Goal: Task Accomplishment & Management: Use online tool/utility

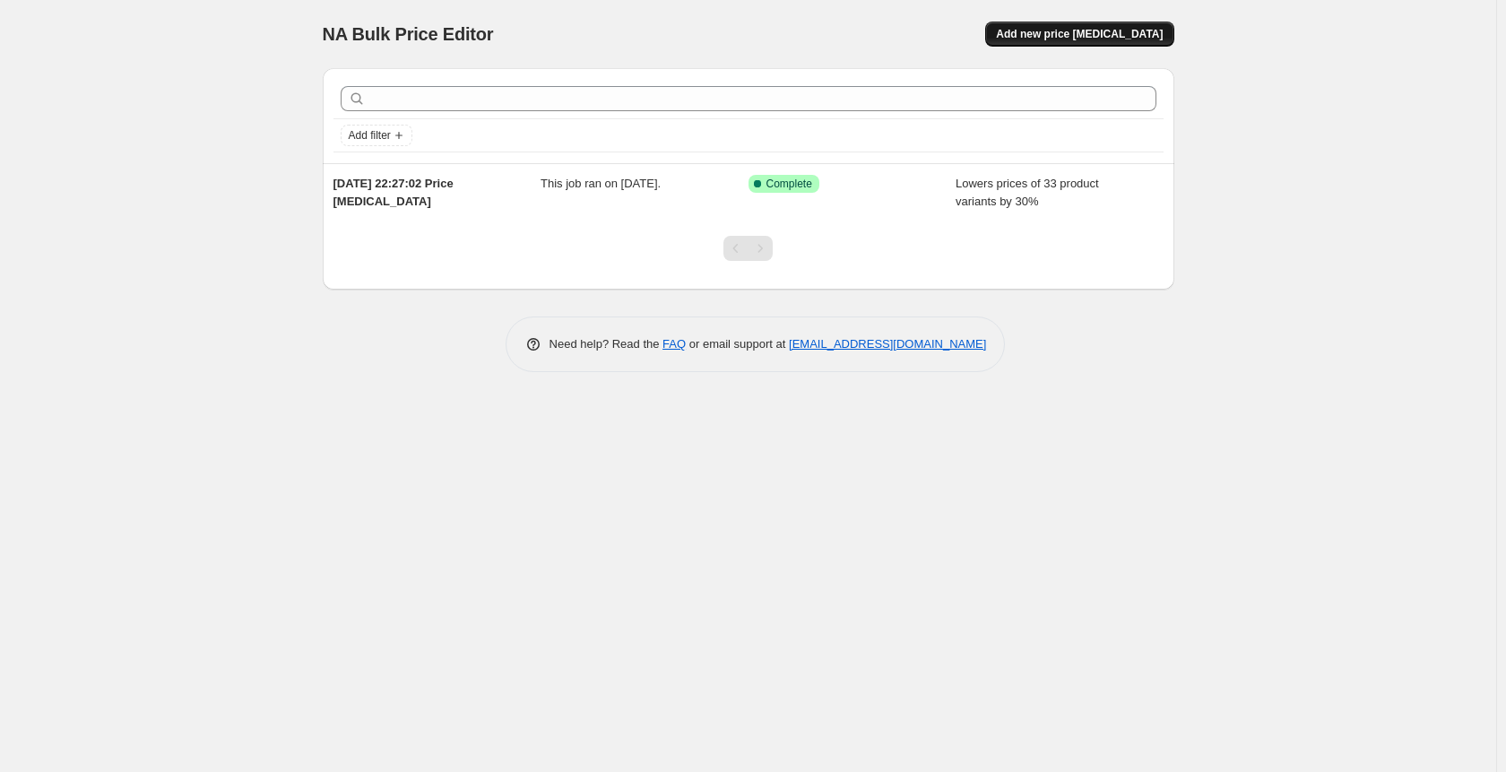
click at [1064, 27] on button "Add new price [MEDICAL_DATA]" at bounding box center [1079, 34] width 188 height 25
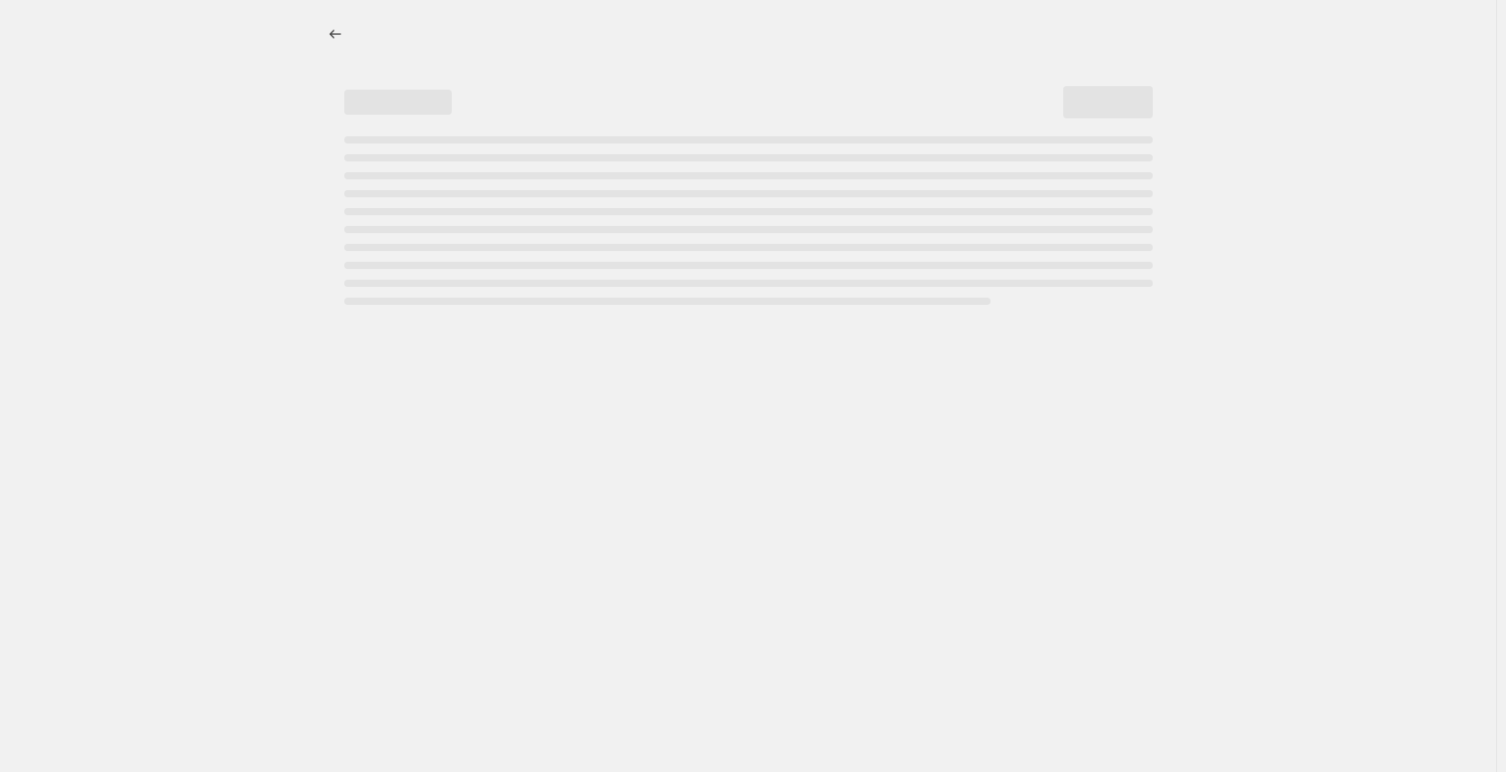
select select "percentage"
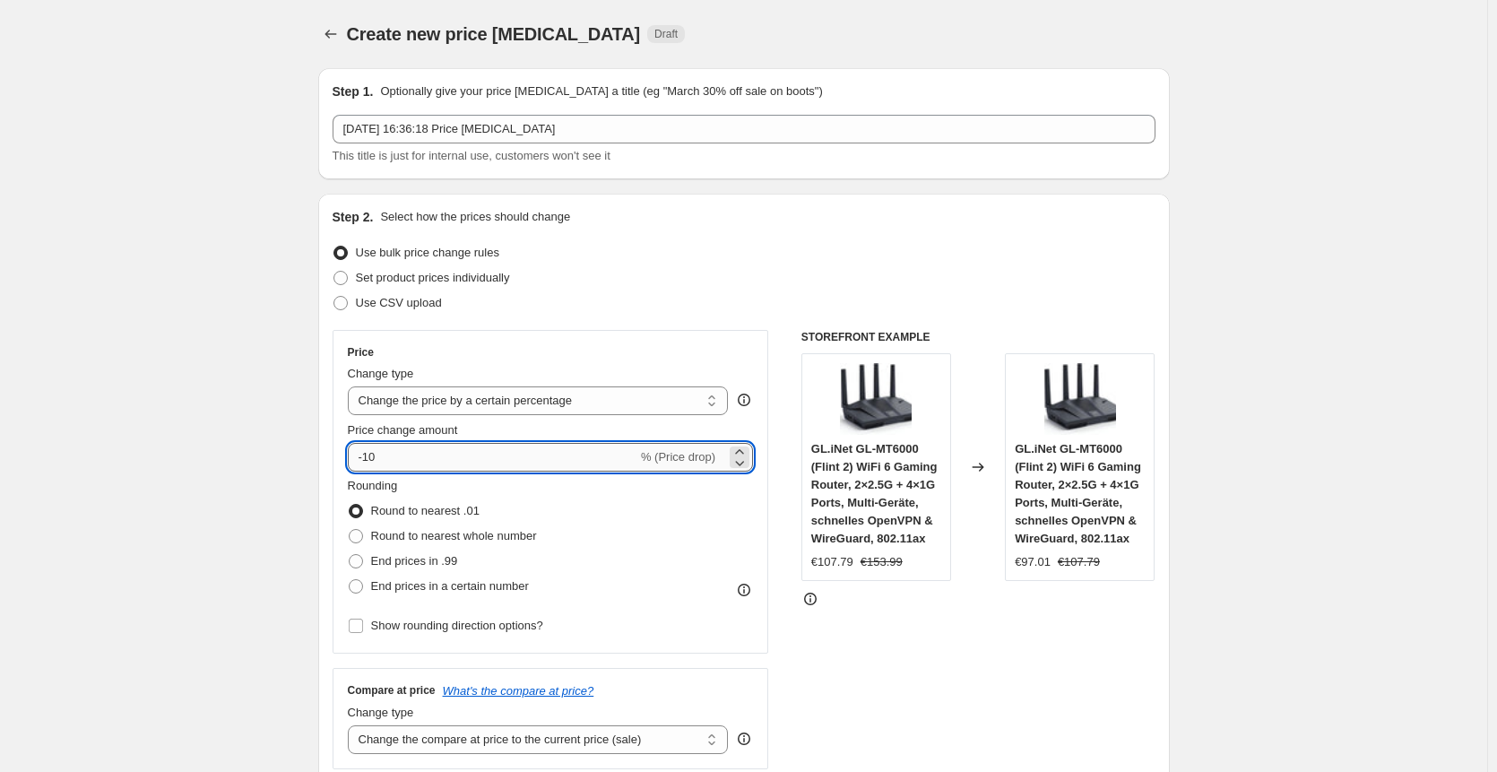
click at [449, 458] on input "-10" at bounding box center [493, 457] width 290 height 29
type input "-1"
type input "-25"
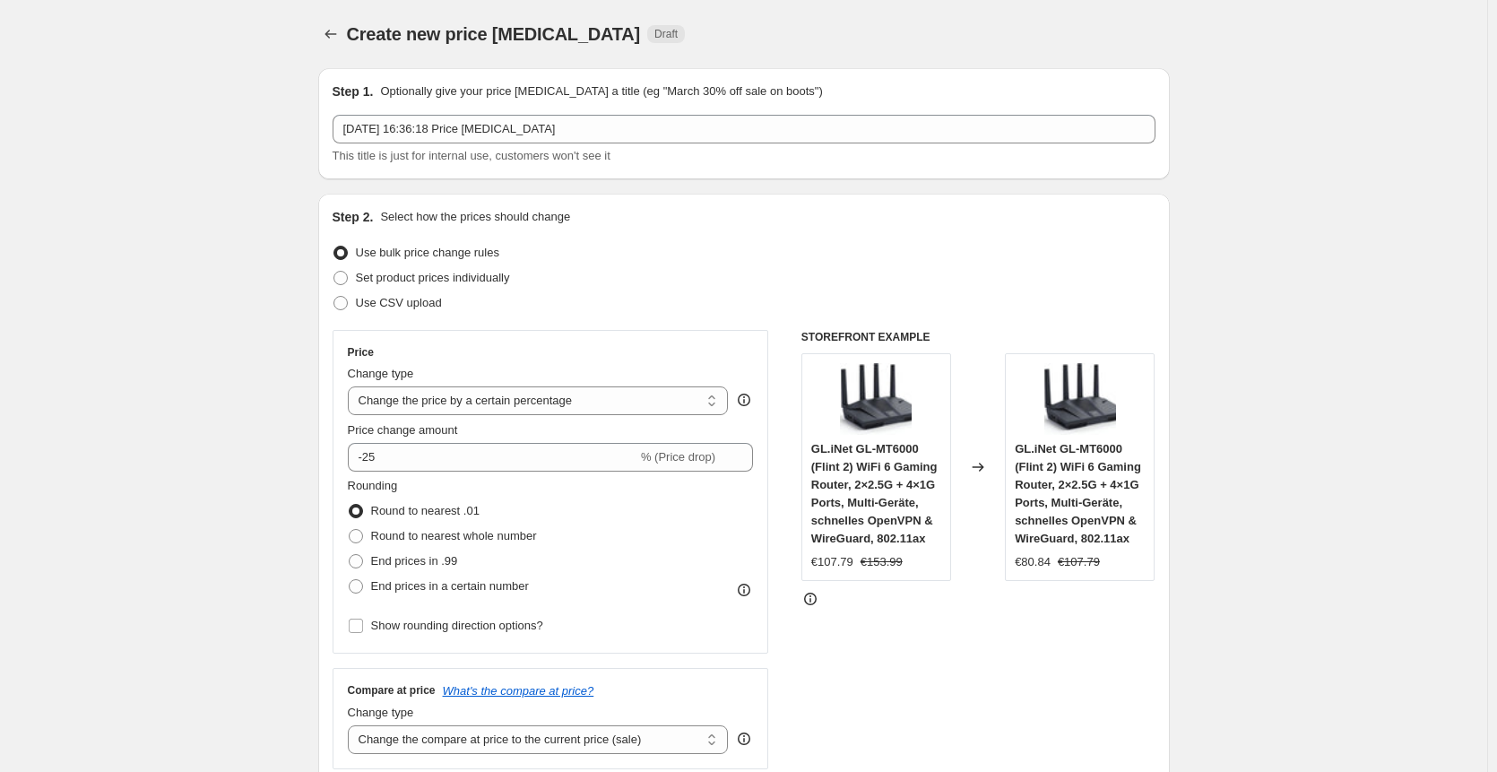
click at [687, 351] on div "Price" at bounding box center [551, 352] width 406 height 14
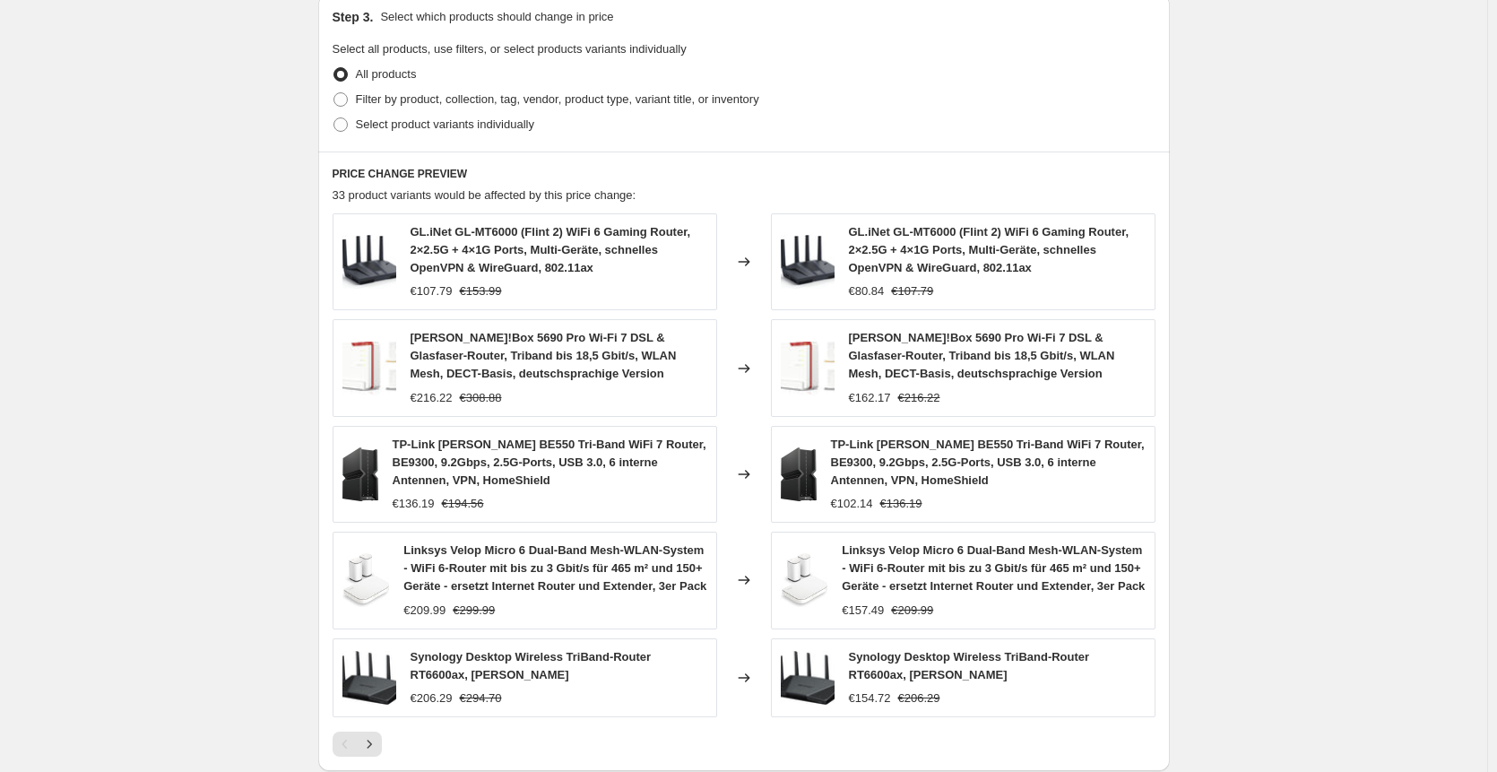
scroll to position [1139, 0]
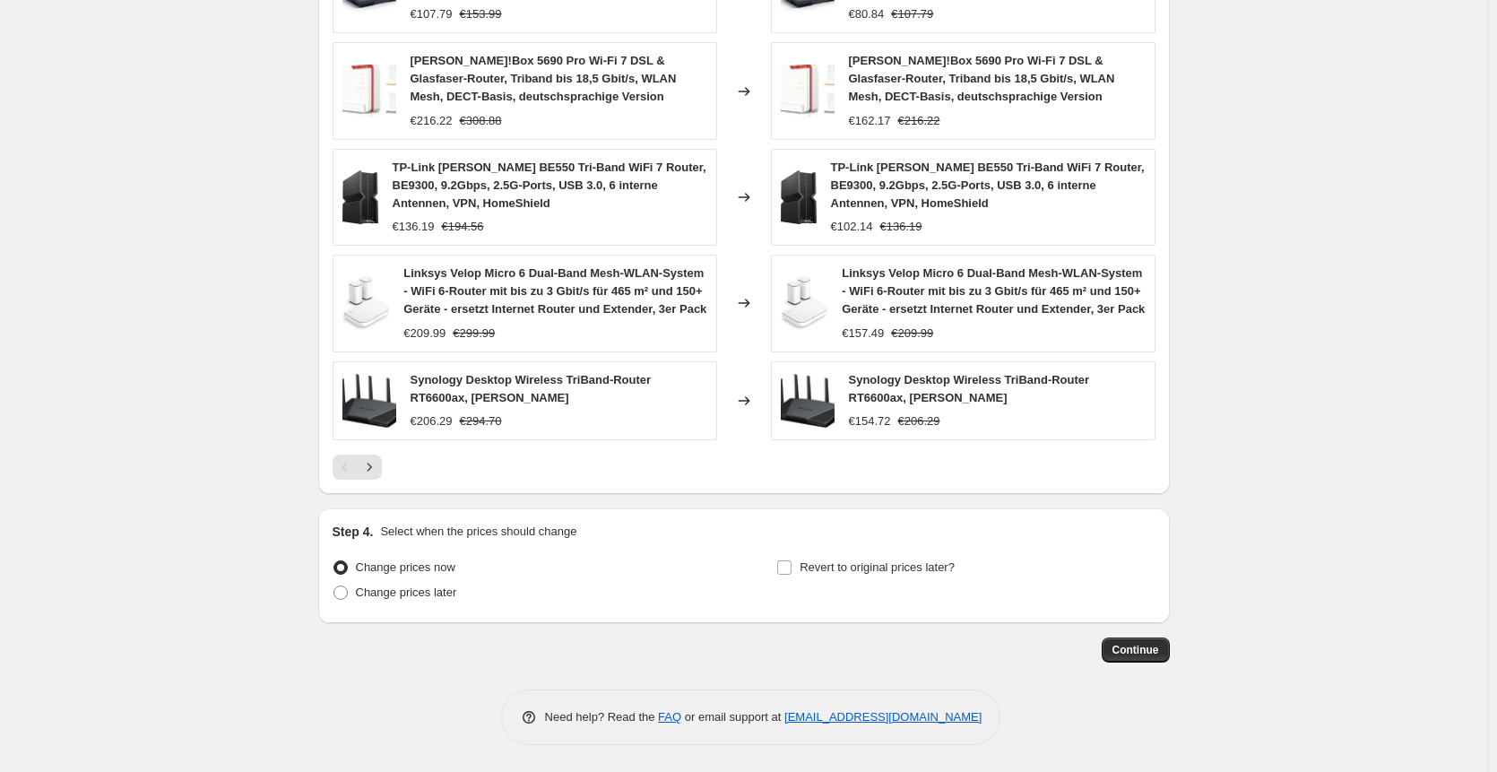
click at [1142, 661] on button "Continue" at bounding box center [1136, 649] width 68 height 25
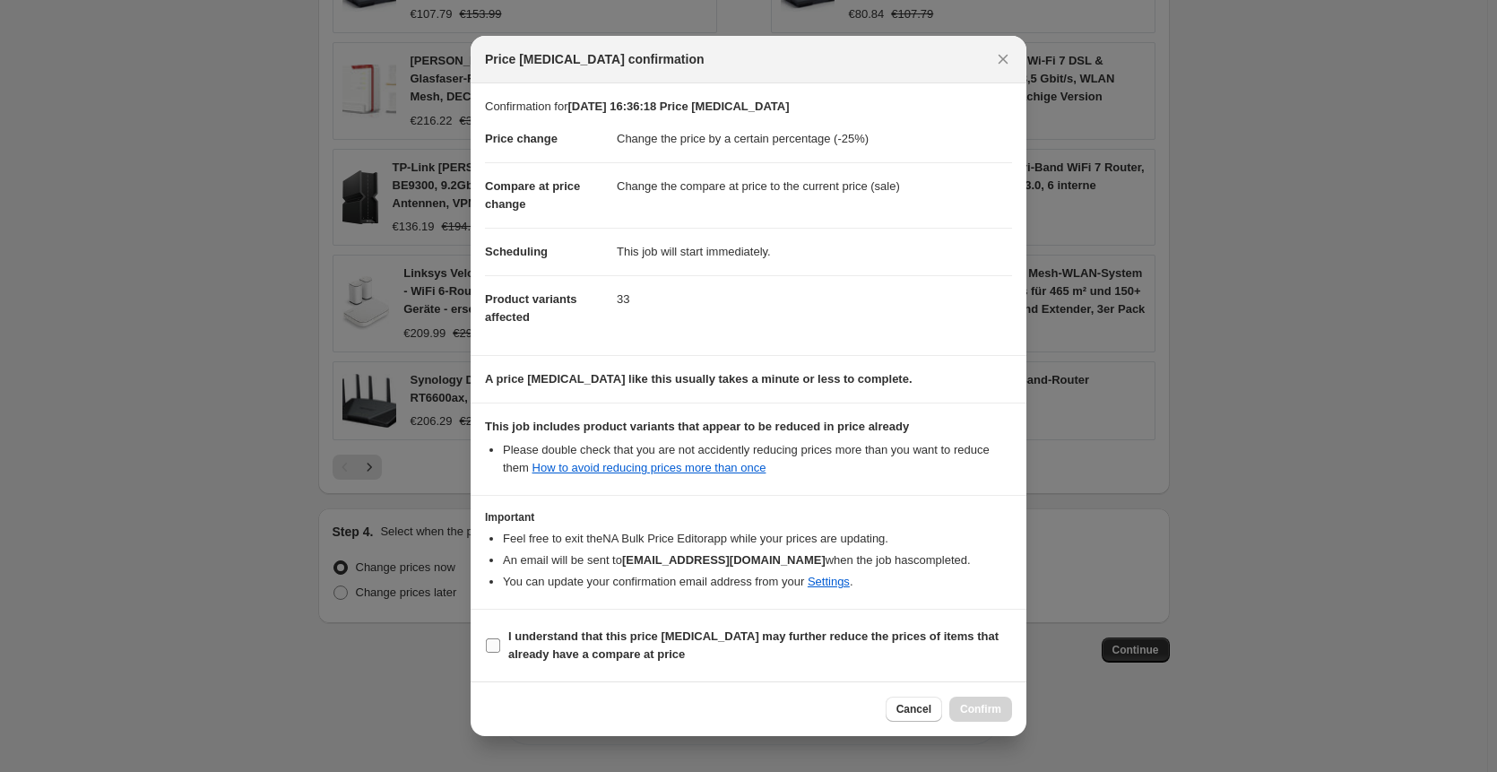
click at [700, 655] on span "I understand that this price [MEDICAL_DATA] may further reduce the prices of it…" at bounding box center [760, 646] width 504 height 36
click at [500, 653] on input "I understand that this price [MEDICAL_DATA] may further reduce the prices of it…" at bounding box center [493, 645] width 14 height 14
checkbox input "true"
click at [976, 716] on span "Confirm" at bounding box center [980, 709] width 41 height 14
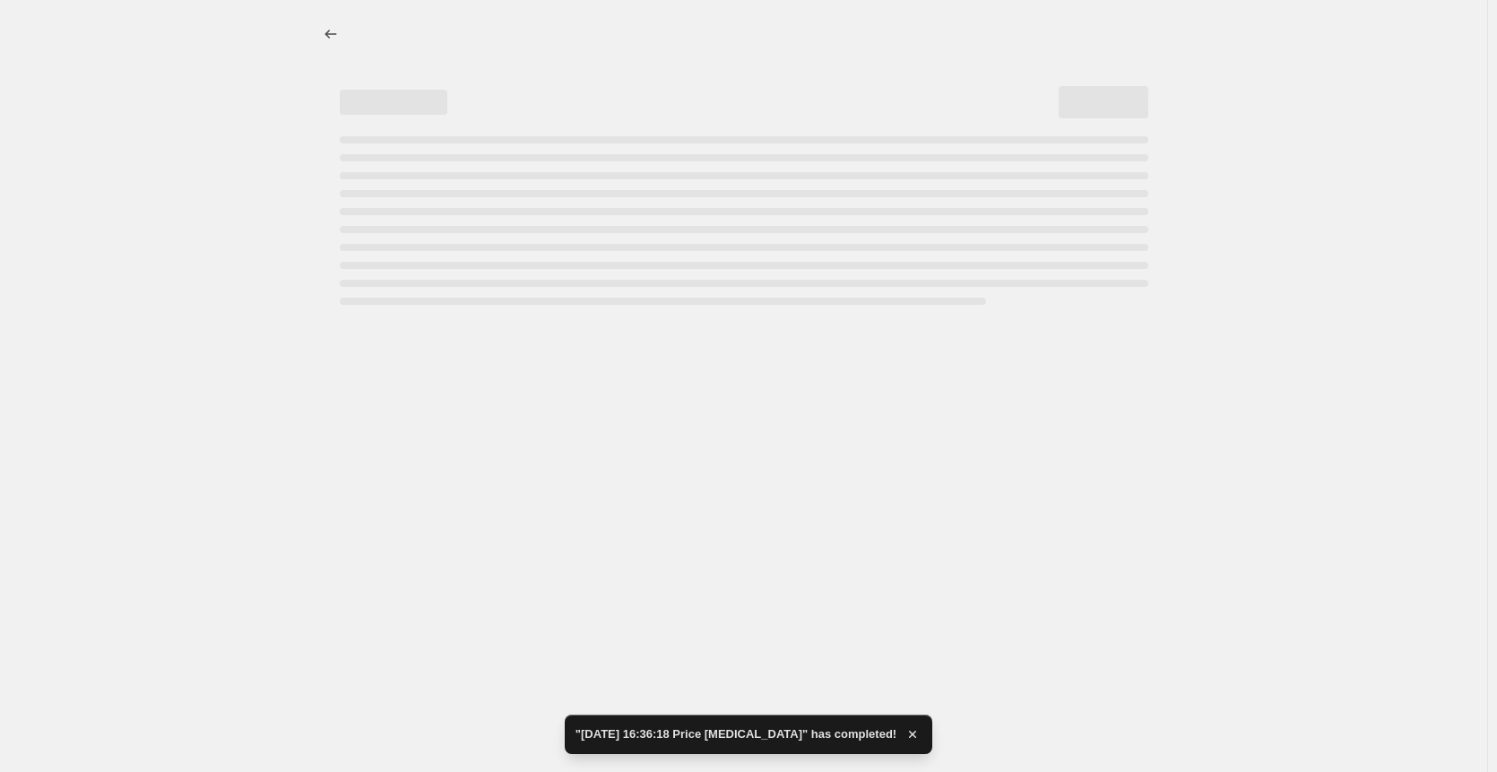
select select "percentage"
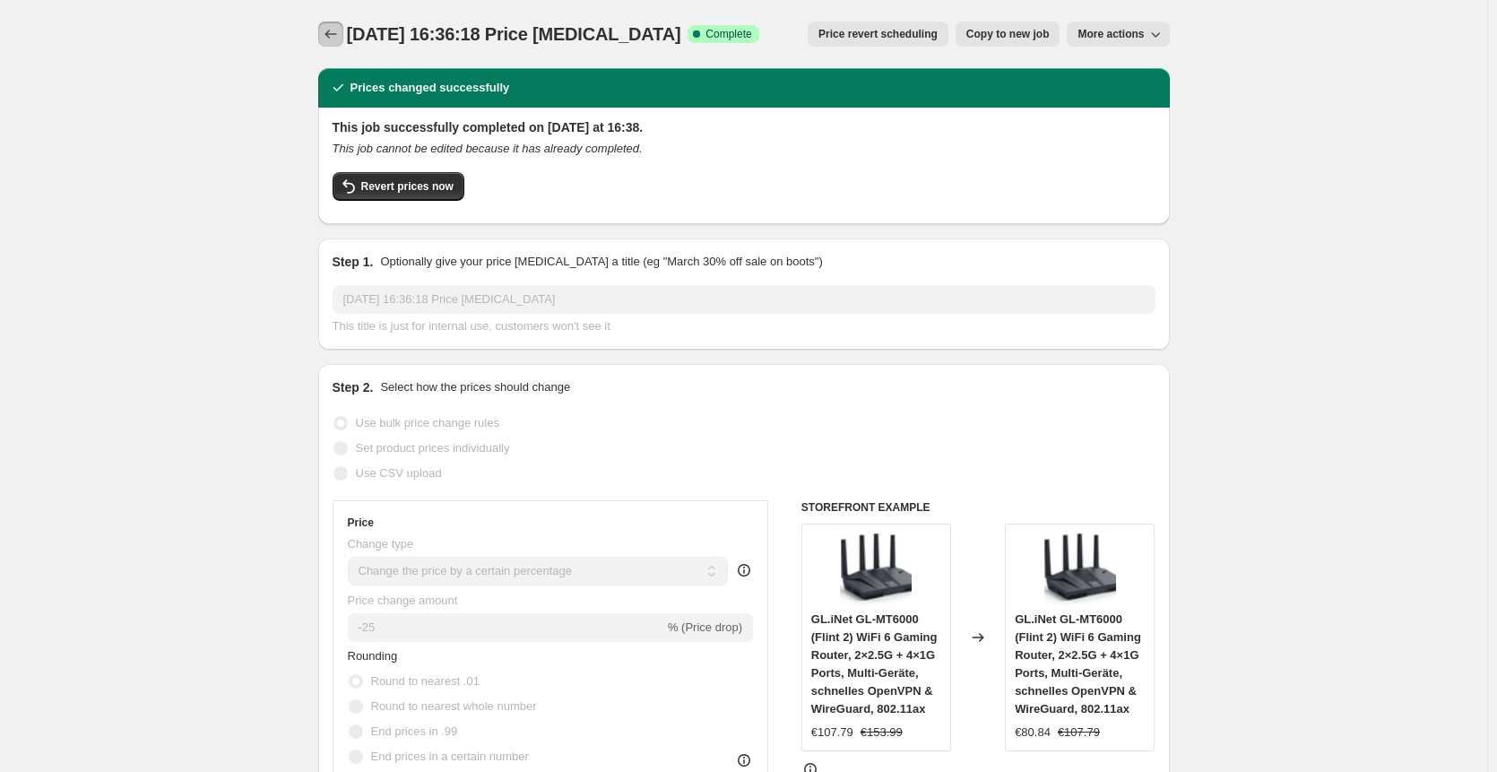
click at [340, 35] on icon "Price change jobs" at bounding box center [331, 34] width 18 height 18
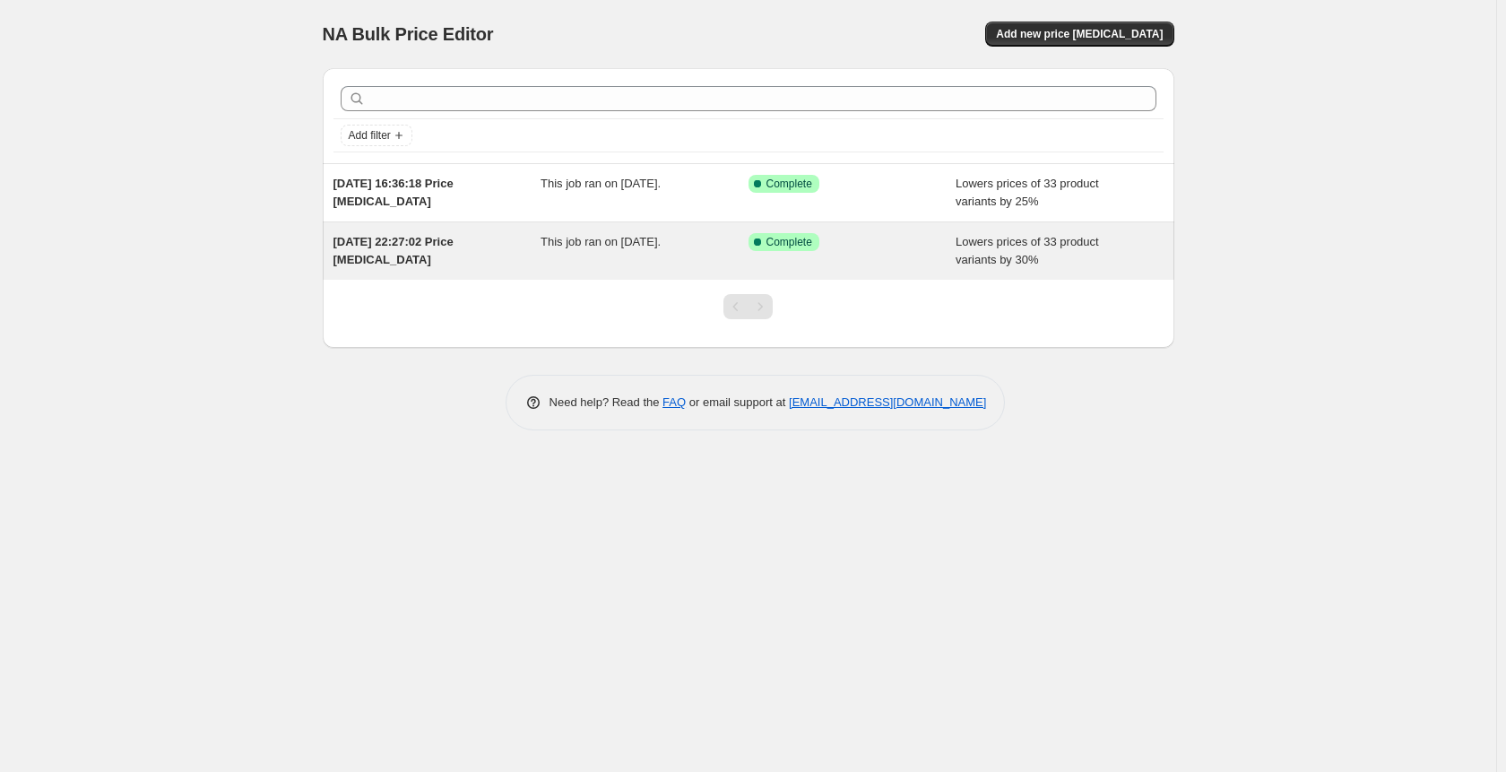
click at [918, 252] on div "Success Complete Complete" at bounding box center [853, 251] width 208 height 36
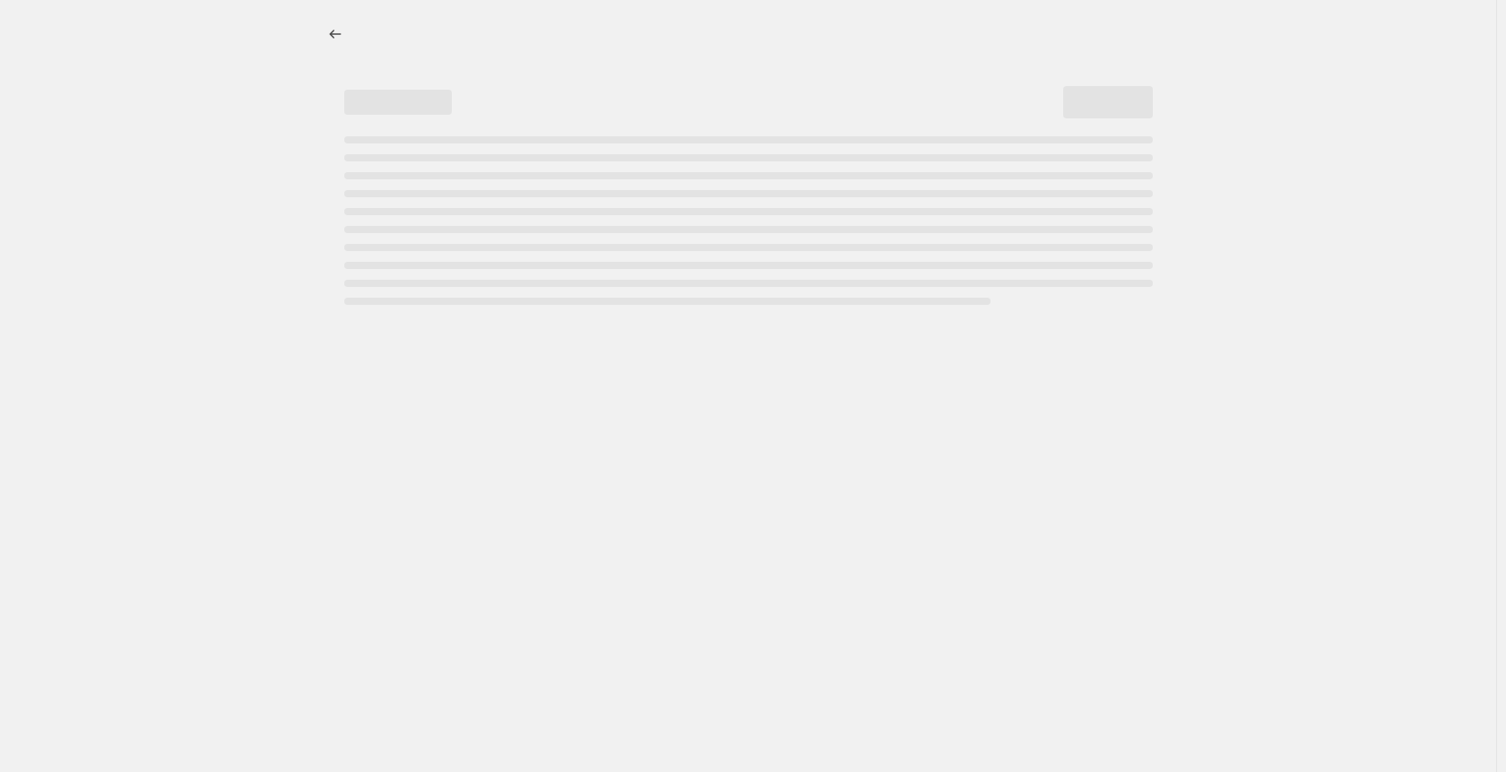
select select "percentage"
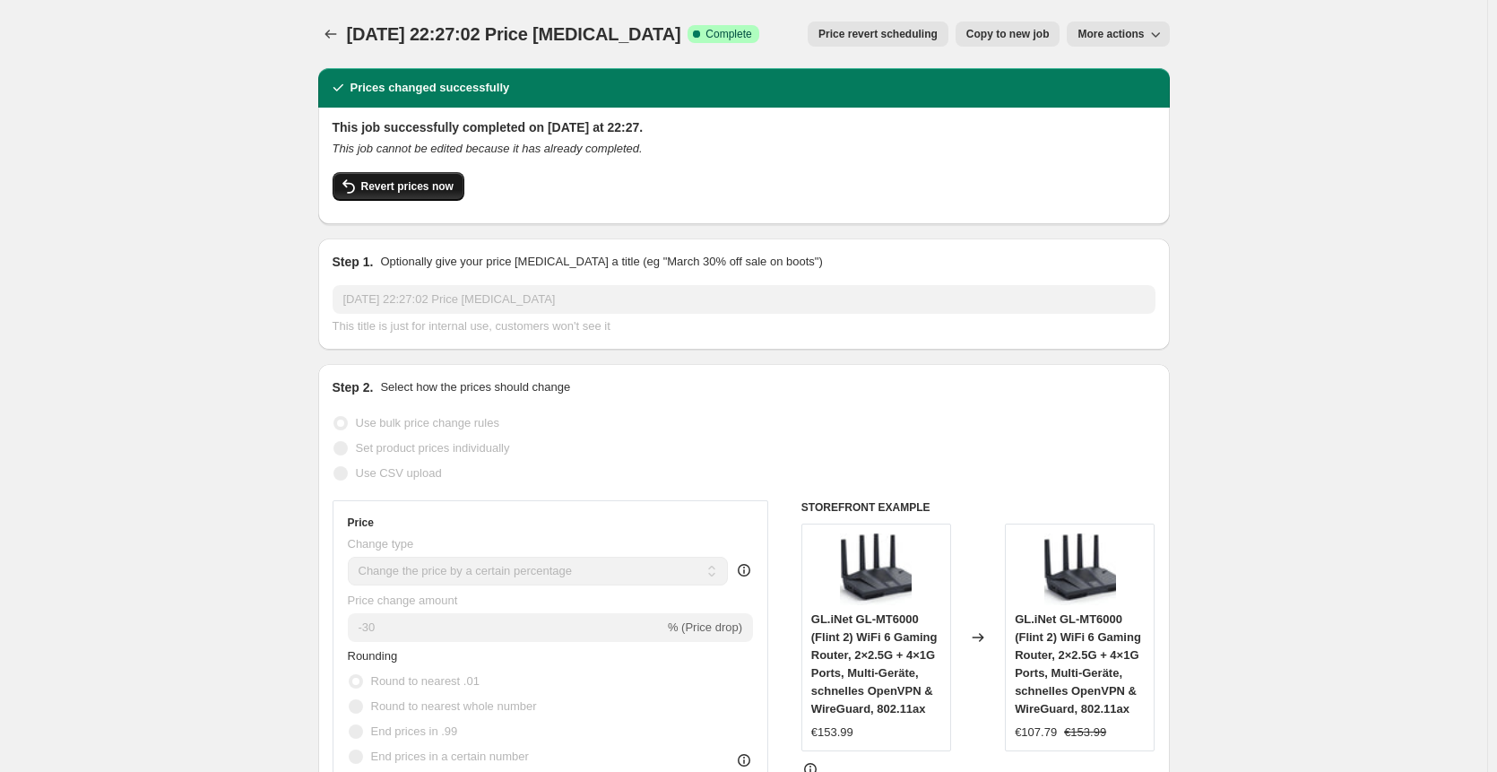
click at [374, 187] on span "Revert prices now" at bounding box center [407, 186] width 92 height 14
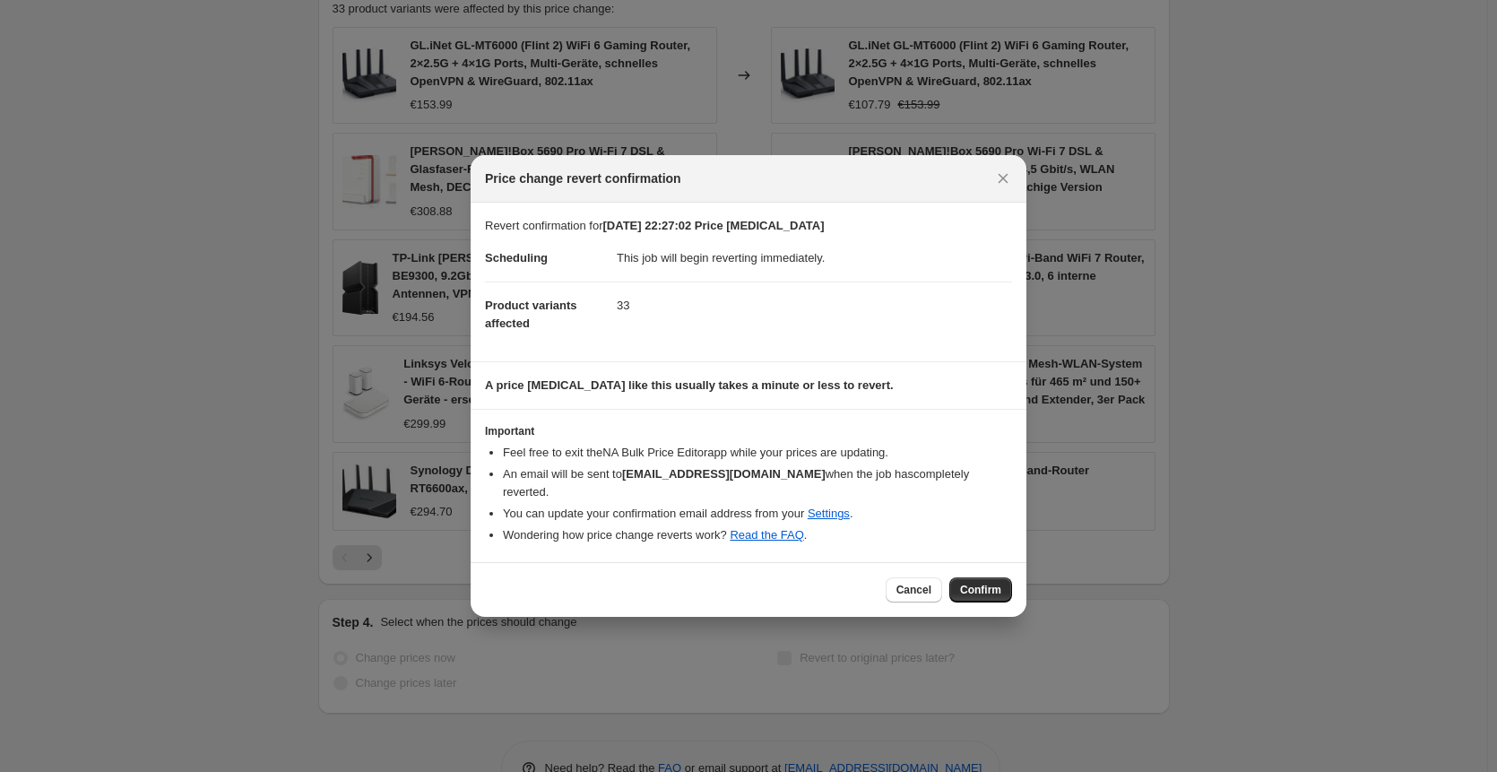
click at [989, 187] on div "Price change revert confirmation" at bounding box center [748, 178] width 527 height 18
drag, startPoint x: 1009, startPoint y: 192, endPoint x: 973, endPoint y: 178, distance: 38.6
click at [1007, 187] on icon "Close" at bounding box center [1003, 178] width 18 height 18
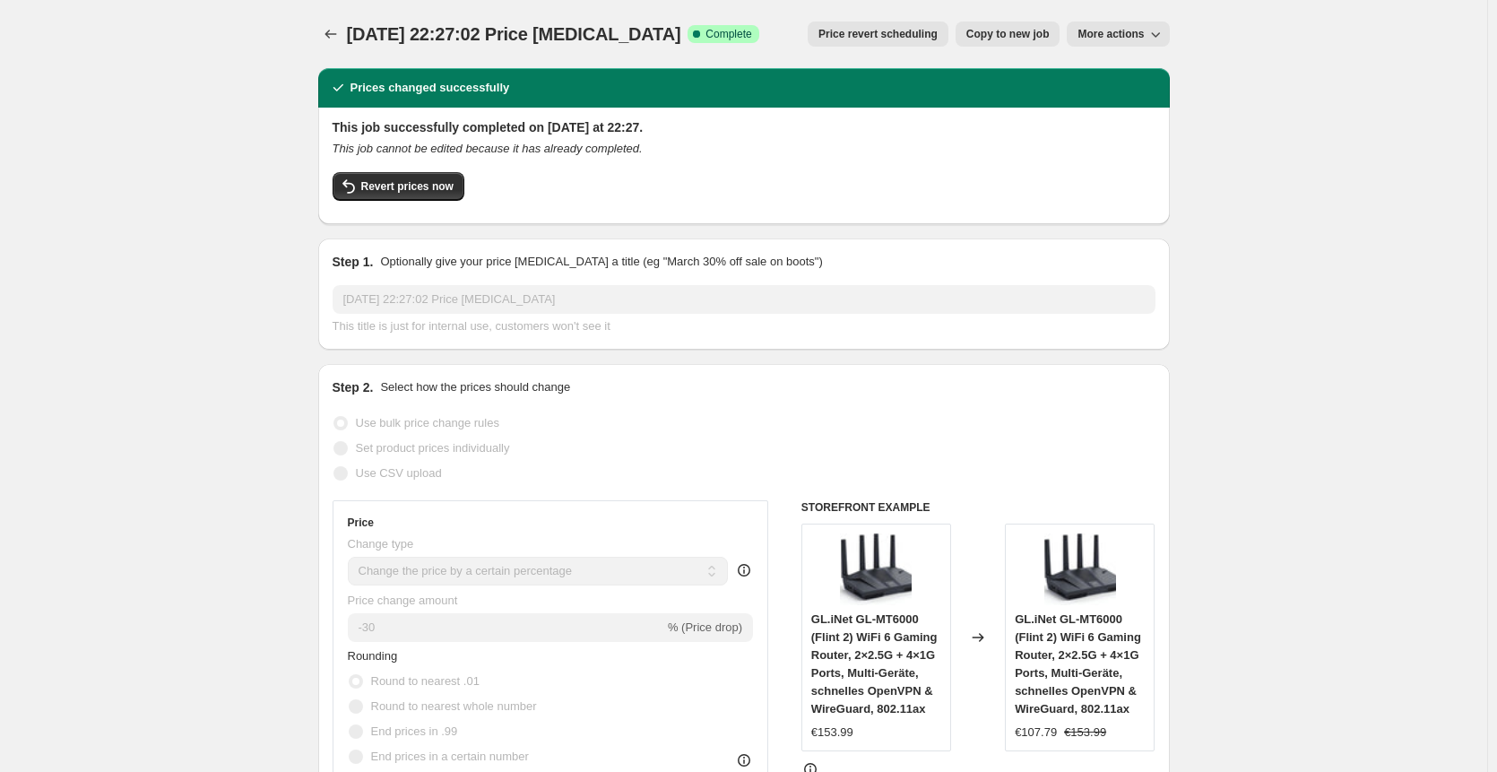
click at [330, 45] on button "Price change jobs" at bounding box center [330, 34] width 25 height 25
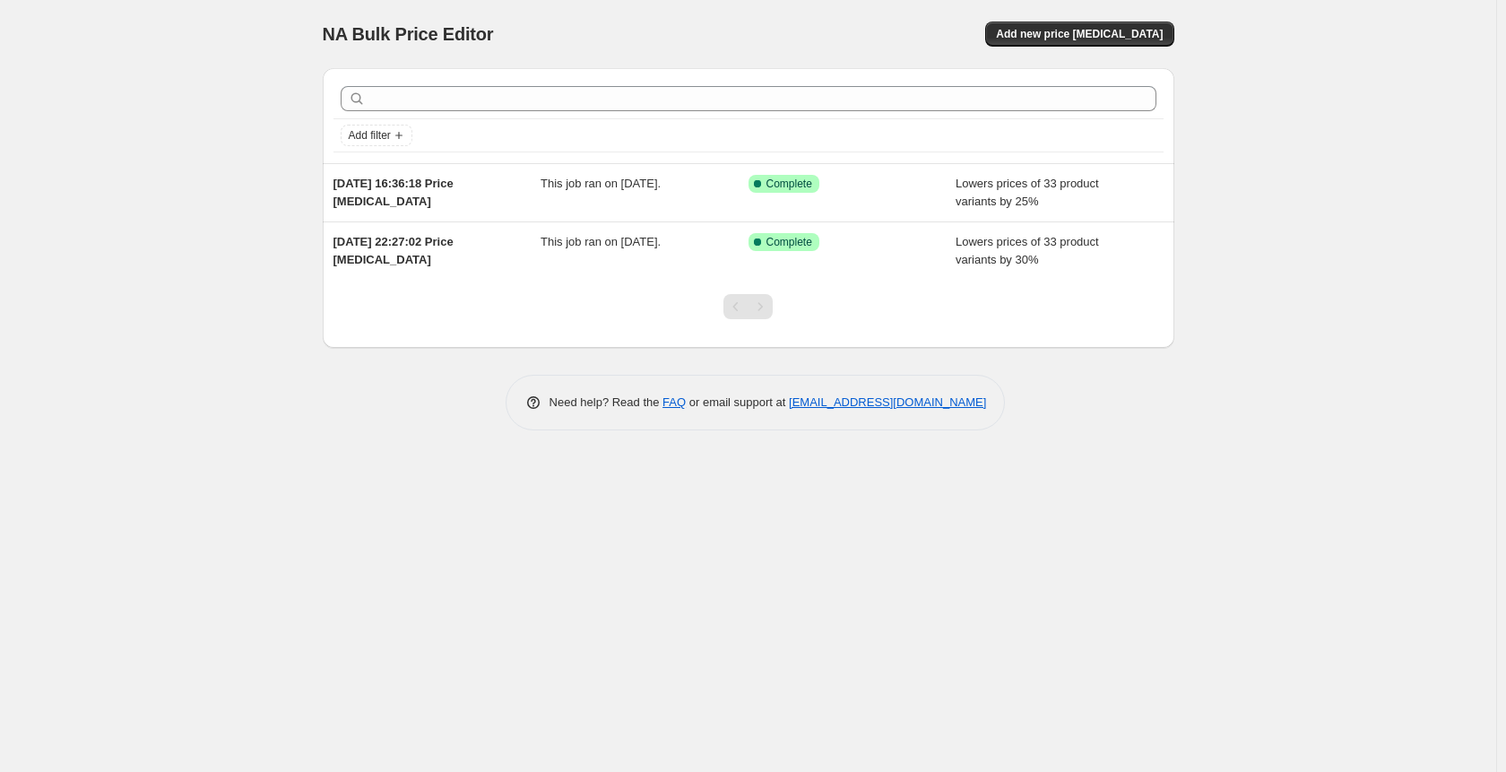
click at [1044, 134] on div "Add filter" at bounding box center [749, 136] width 816 height 22
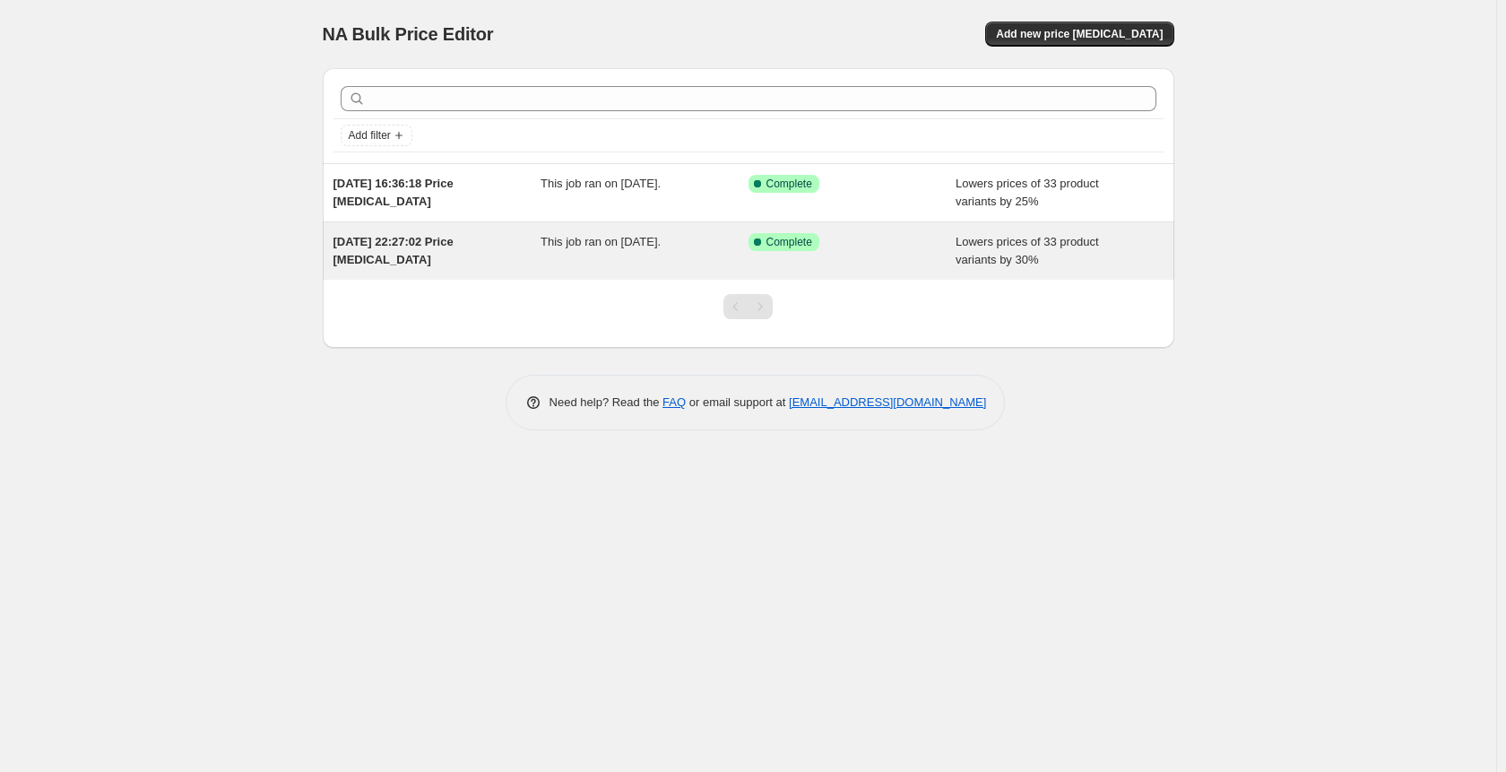
click at [822, 248] on div "Success Complete Complete" at bounding box center [839, 242] width 181 height 18
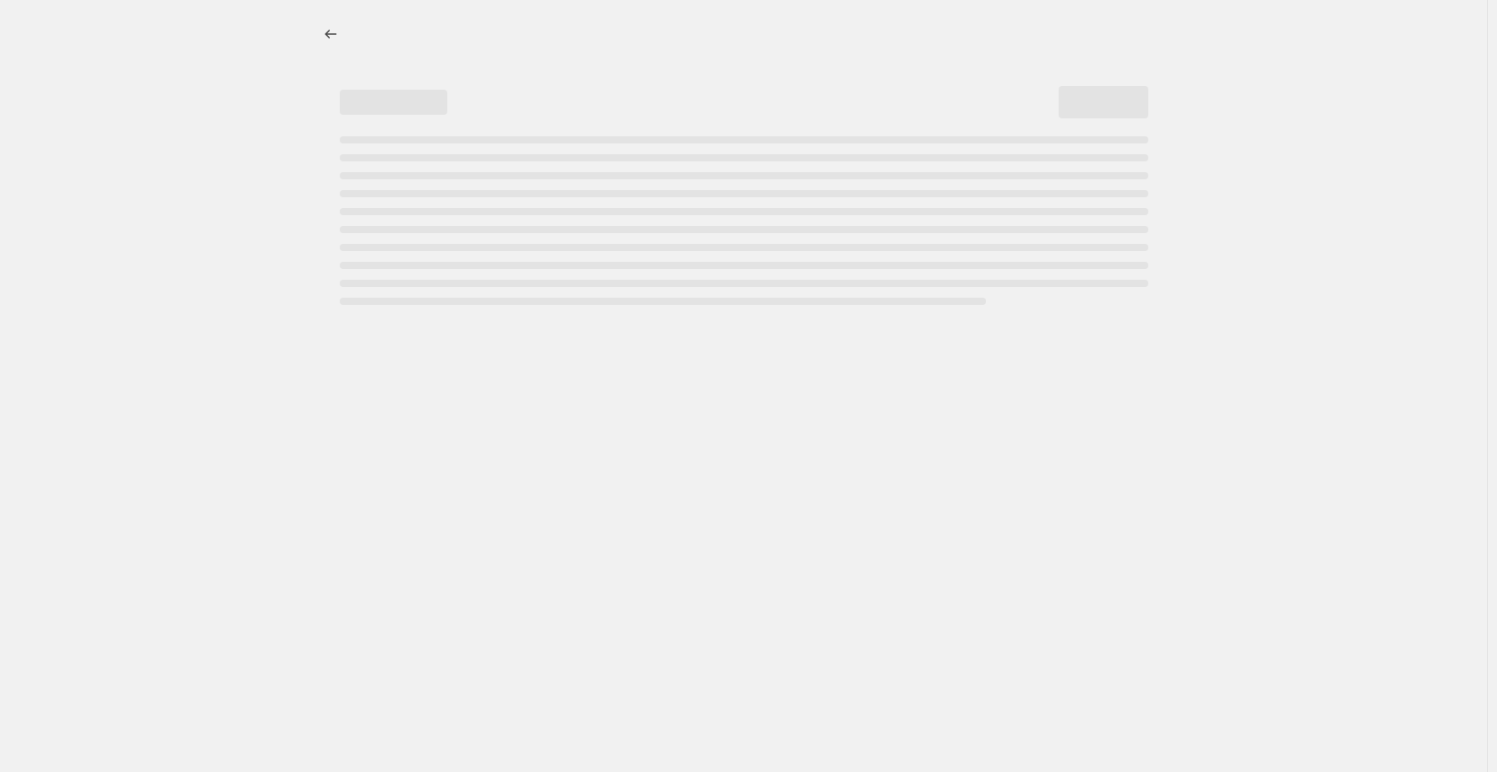
select select "percentage"
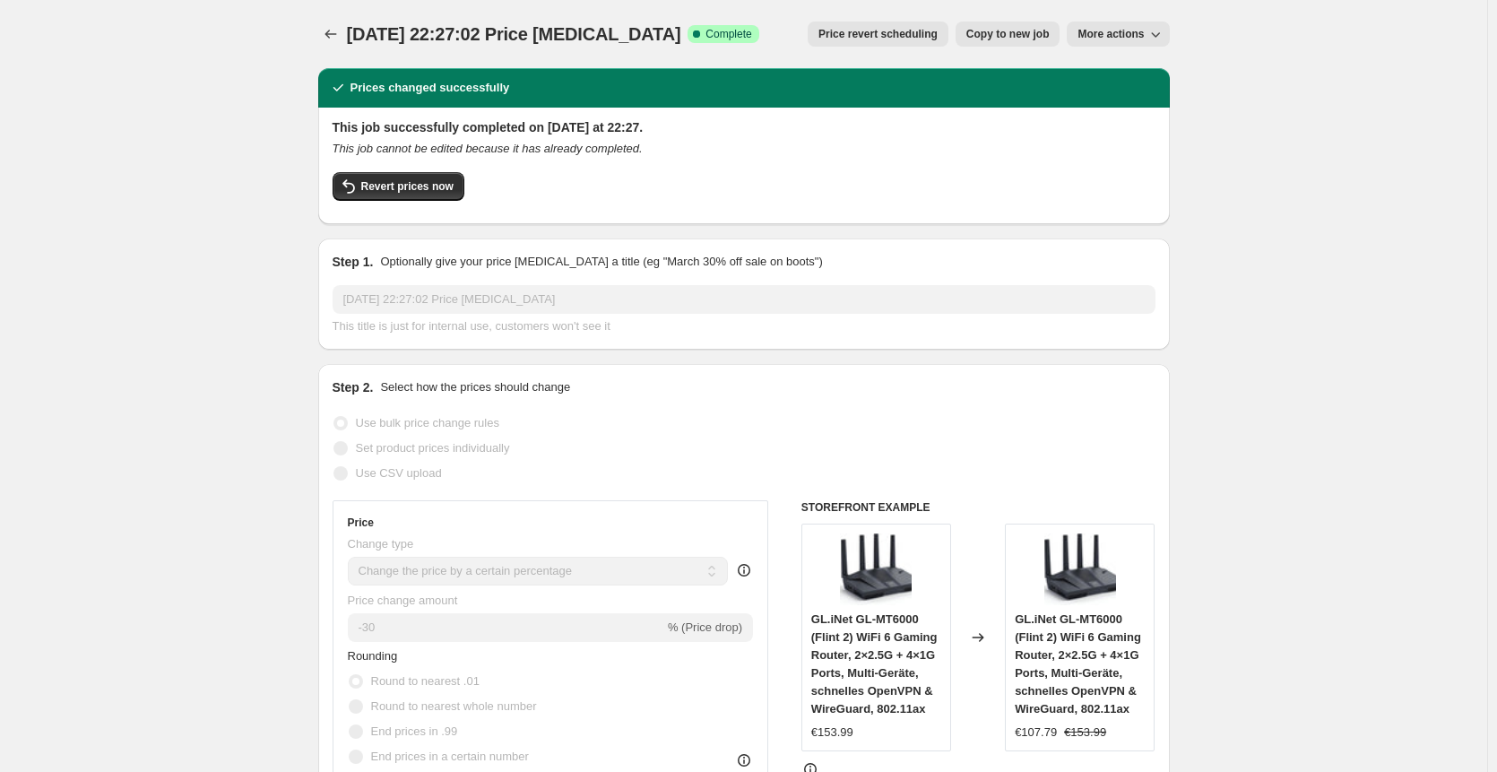
click at [1121, 34] on span "More actions" at bounding box center [1111, 34] width 66 height 14
click at [1138, 99] on span "Delete job" at bounding box center [1112, 101] width 53 height 13
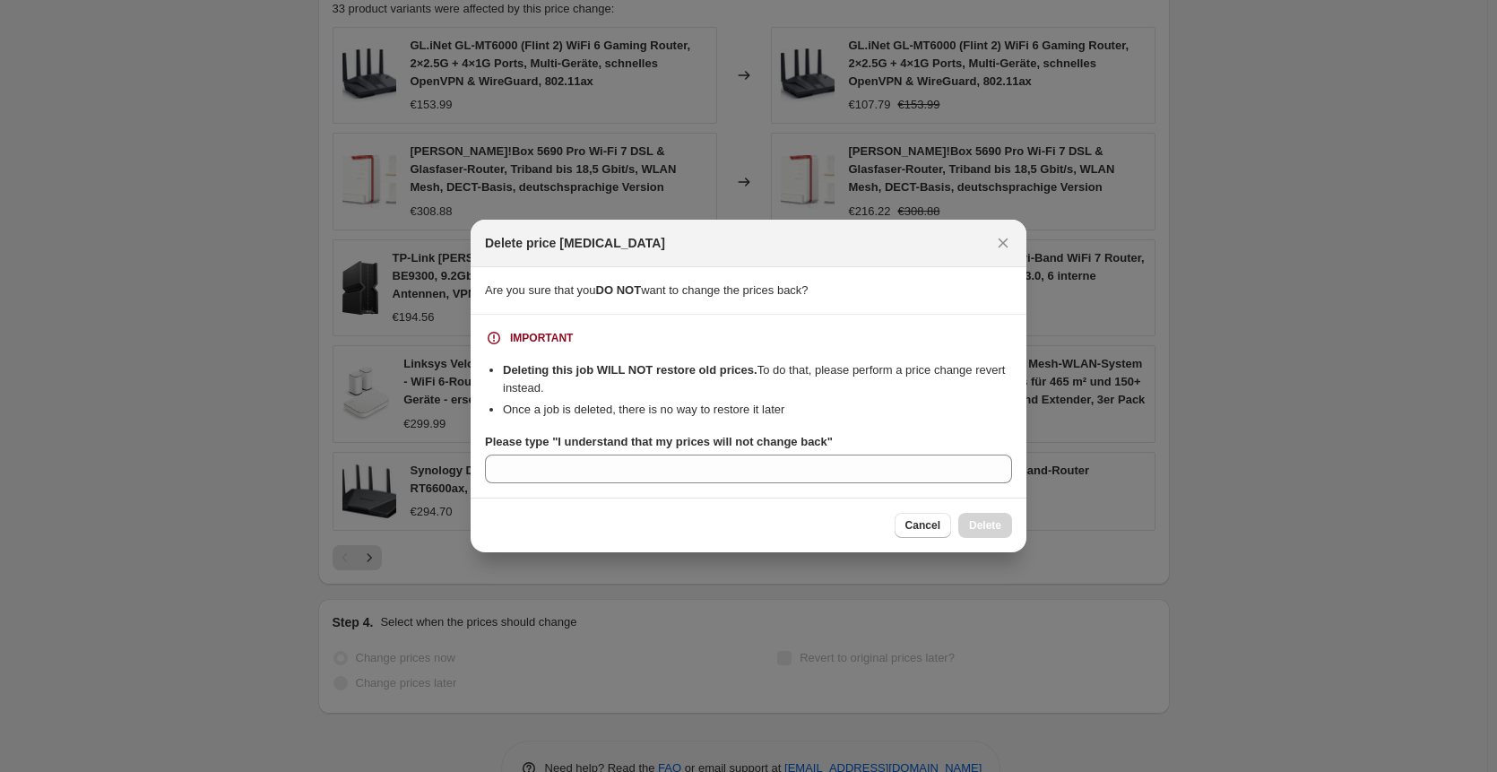
drag, startPoint x: 970, startPoint y: 517, endPoint x: 909, endPoint y: 501, distance: 63.1
click at [971, 519] on div "Cancel Delete" at bounding box center [953, 525] width 117 height 25
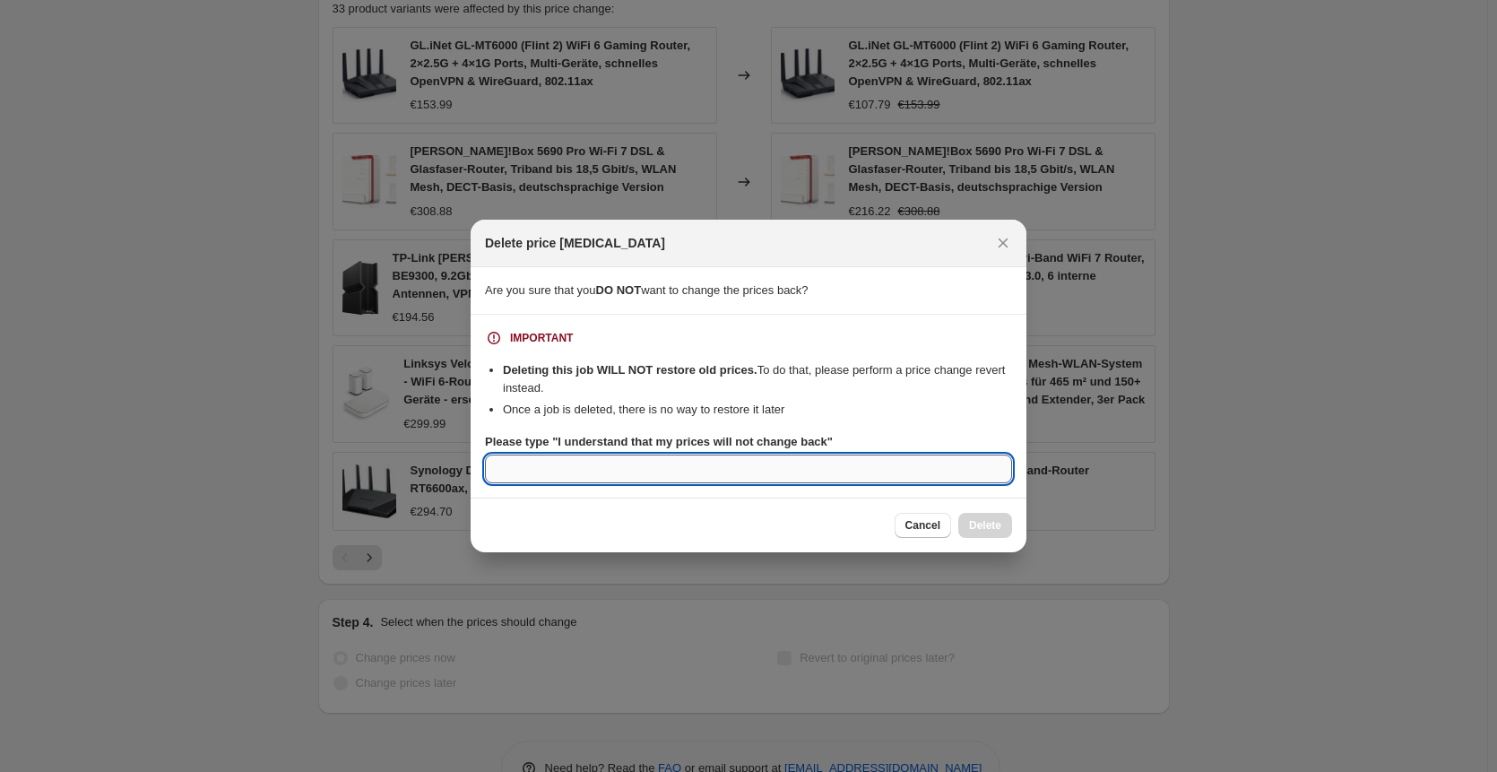
click at [827, 471] on input "Please type "I understand that my prices will not change back"" at bounding box center [748, 469] width 527 height 29
click at [827, 469] on input "c" at bounding box center [748, 469] width 527 height 29
click at [827, 469] on input "ccccccccccccccccccc" at bounding box center [748, 469] width 527 height 29
type input "c"
click at [979, 517] on div "Cancel Delete" at bounding box center [953, 525] width 117 height 25
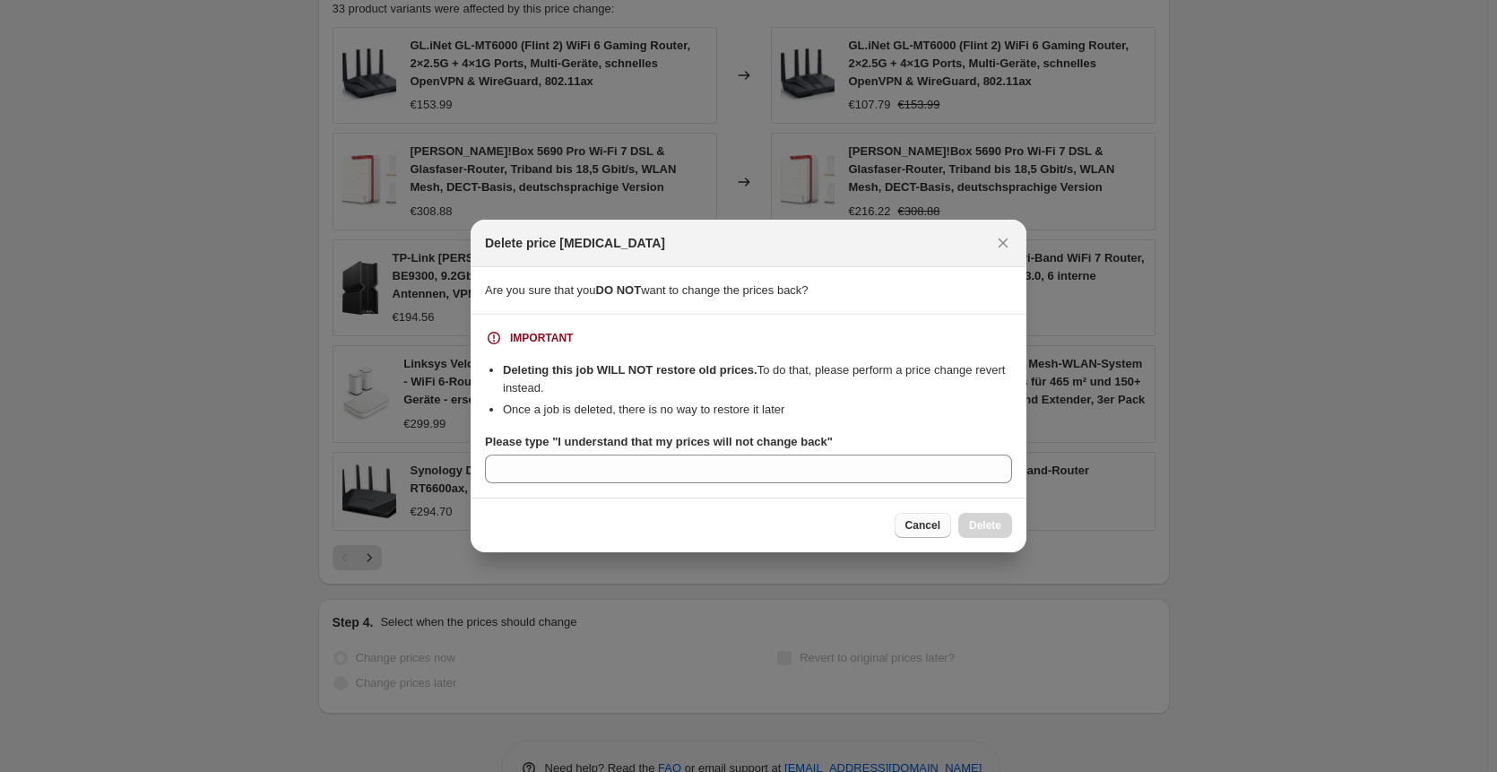
click at [906, 520] on button "Cancel" at bounding box center [923, 525] width 56 height 25
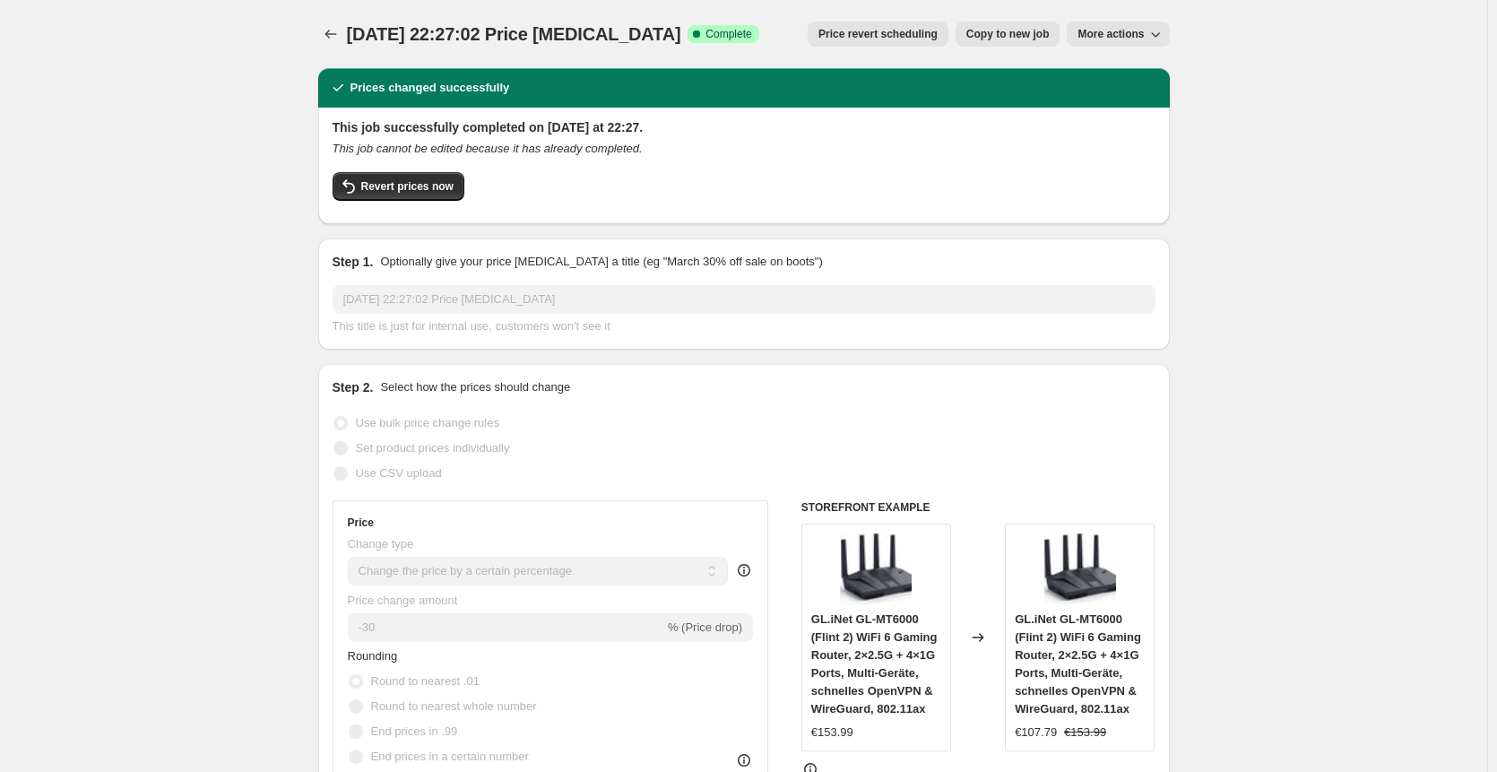
click at [1128, 41] on button "More actions" at bounding box center [1118, 34] width 102 height 25
click at [1119, 102] on span "Delete job" at bounding box center [1112, 101] width 53 height 13
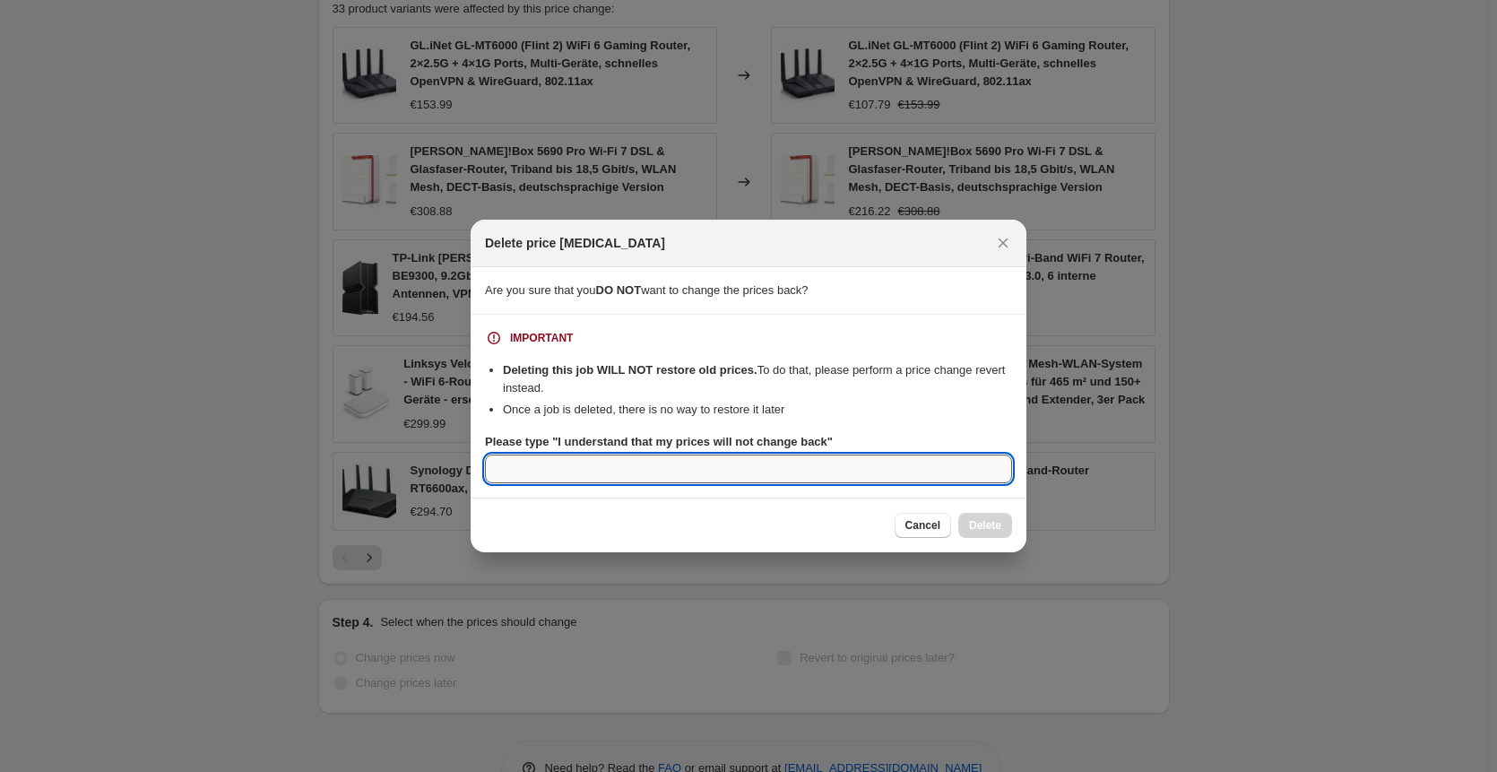
click at [646, 462] on input "Please type "I understand that my prices will not change back"" at bounding box center [748, 469] width 527 height 29
type input "mankn"
click at [1000, 252] on button "Close" at bounding box center [1003, 242] width 25 height 25
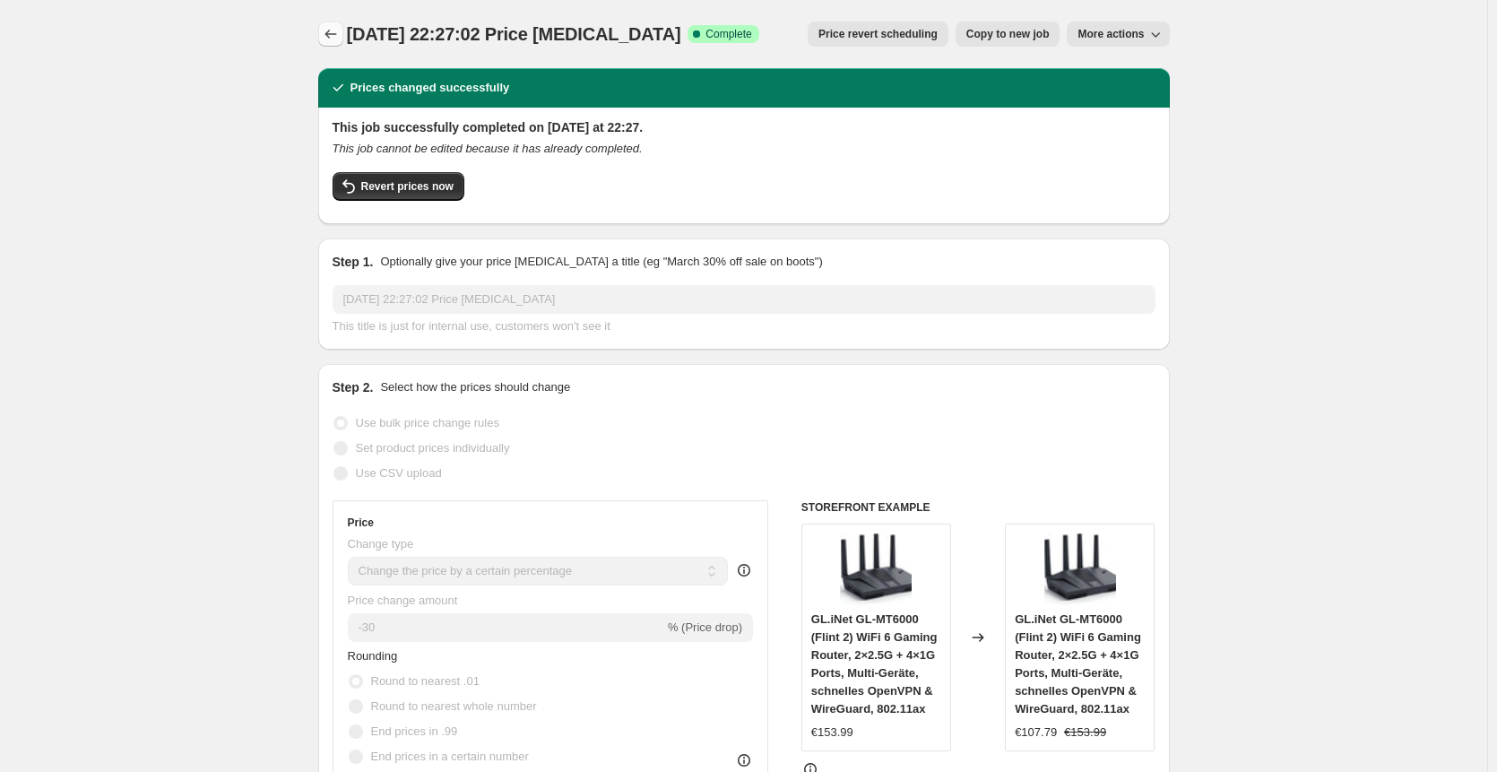
click at [334, 33] on icon "Price change jobs" at bounding box center [331, 34] width 18 height 18
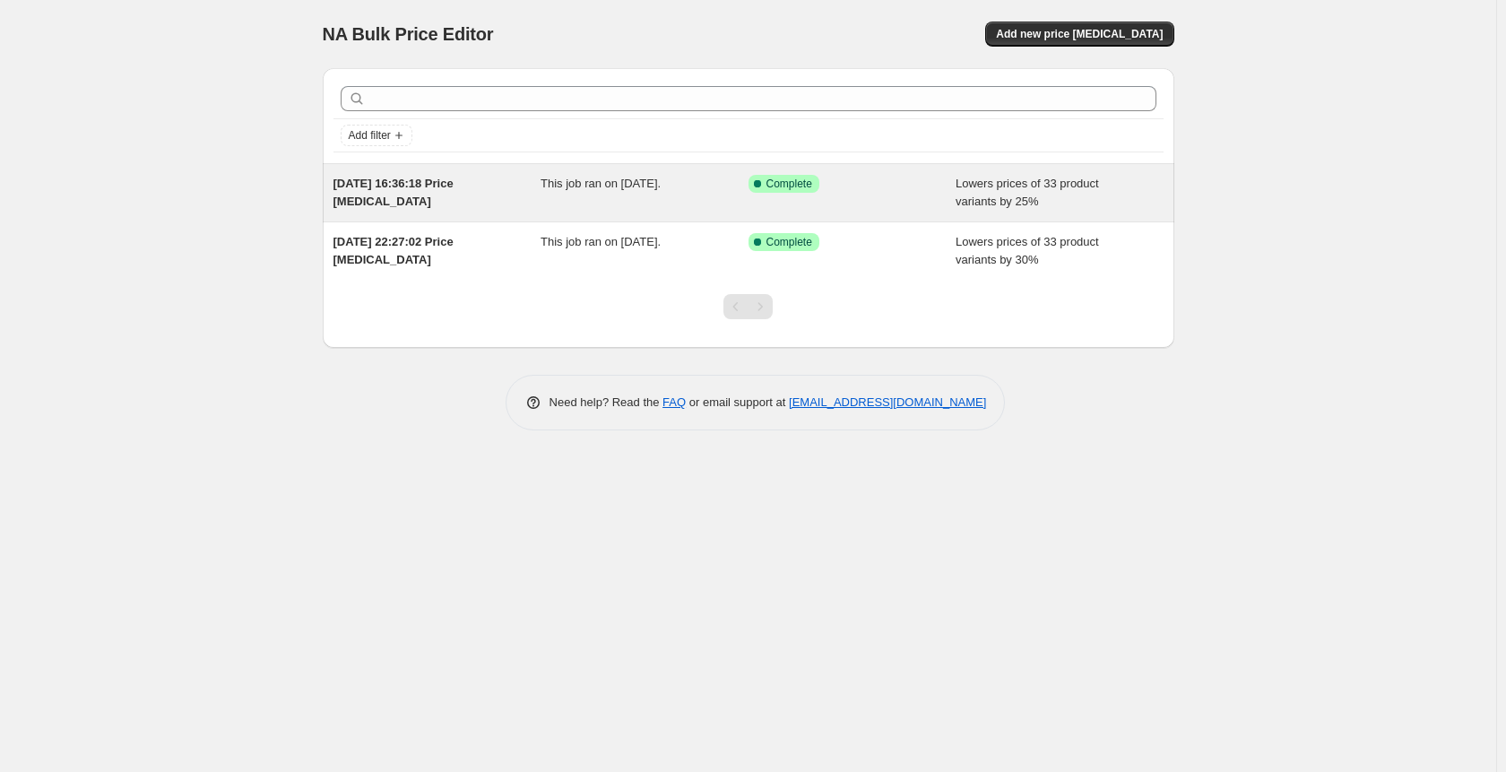
click at [752, 196] on div "Success Complete Complete" at bounding box center [853, 193] width 208 height 36
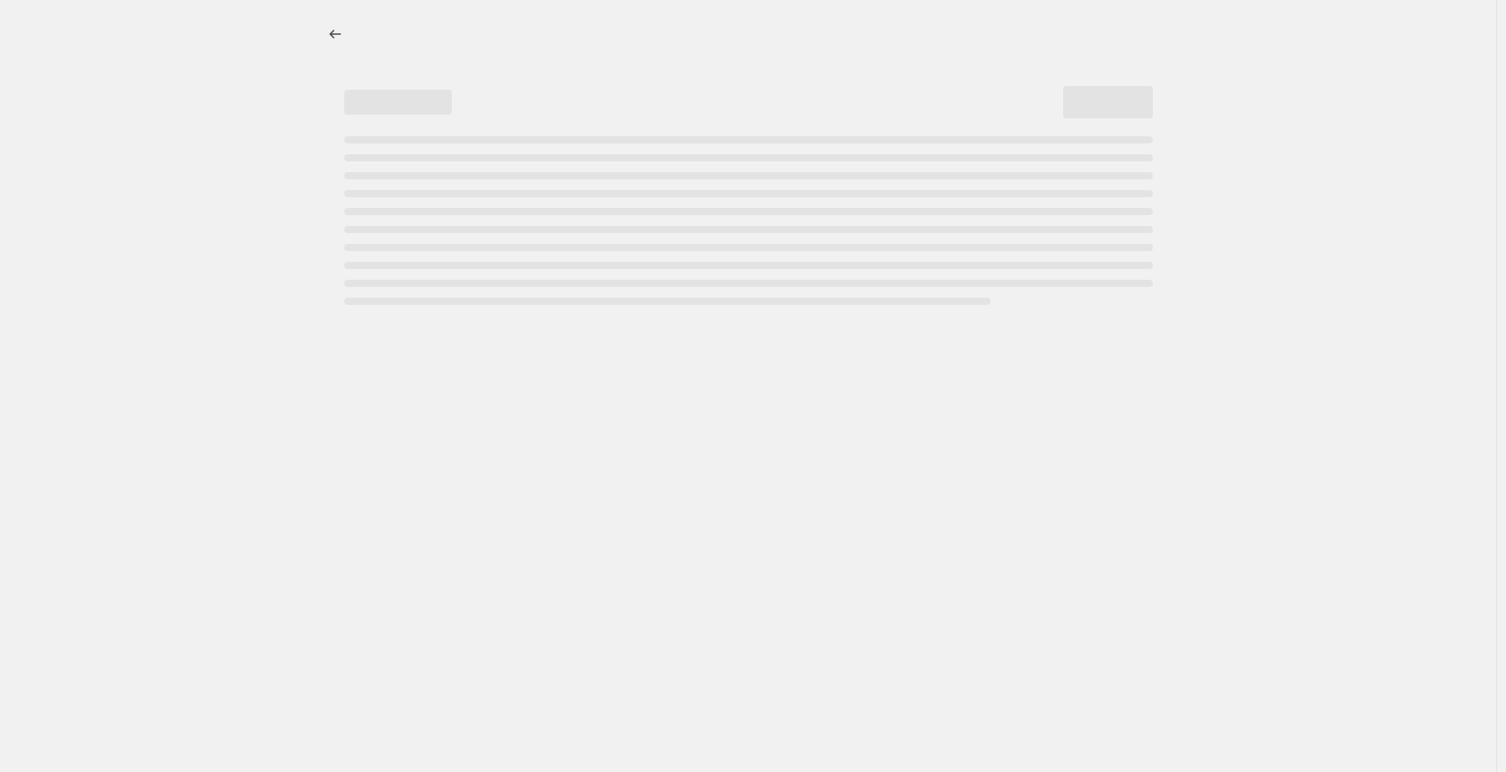
select select "percentage"
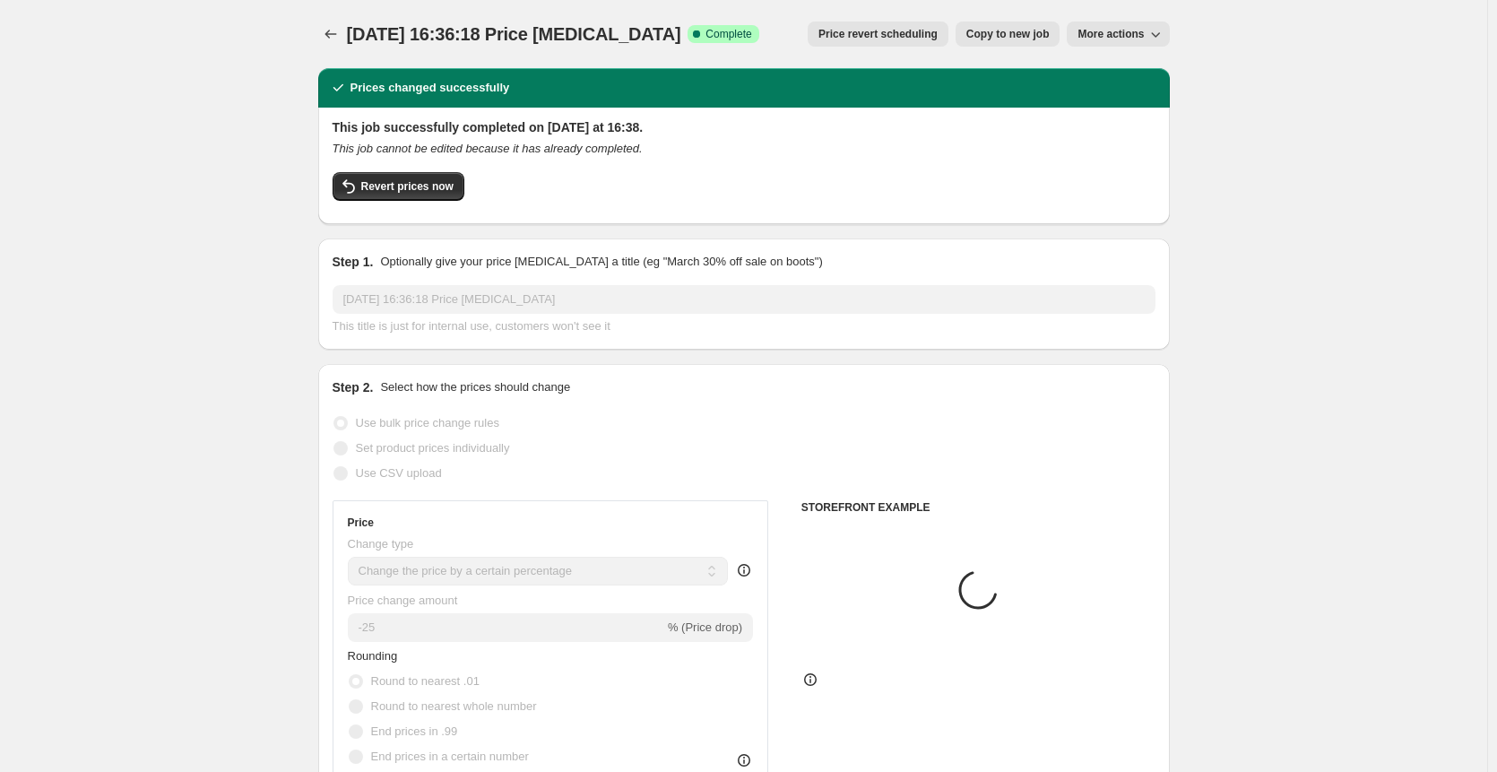
click at [1133, 26] on button "More actions" at bounding box center [1118, 34] width 102 height 25
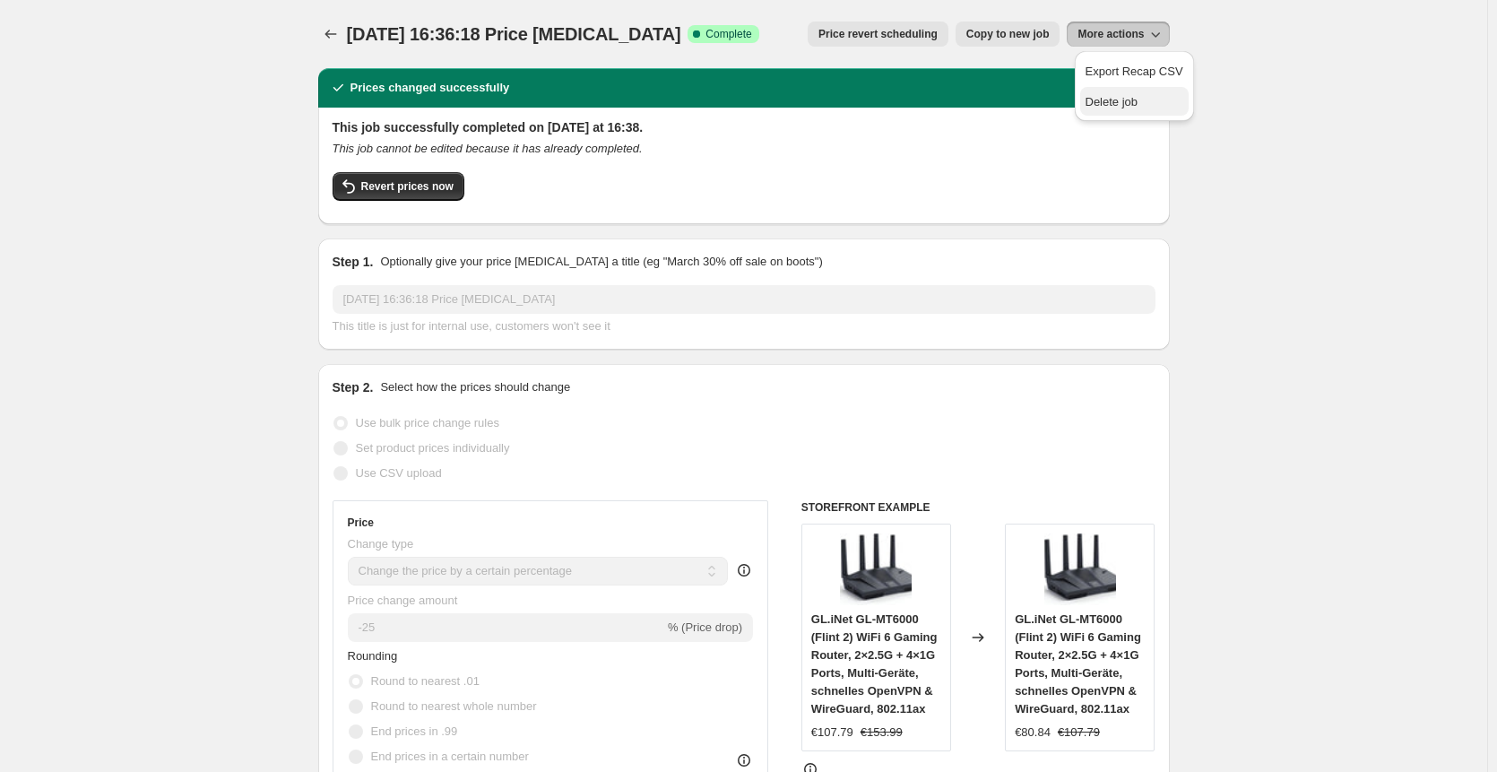
click at [1109, 92] on button "Delete job" at bounding box center [1134, 101] width 108 height 29
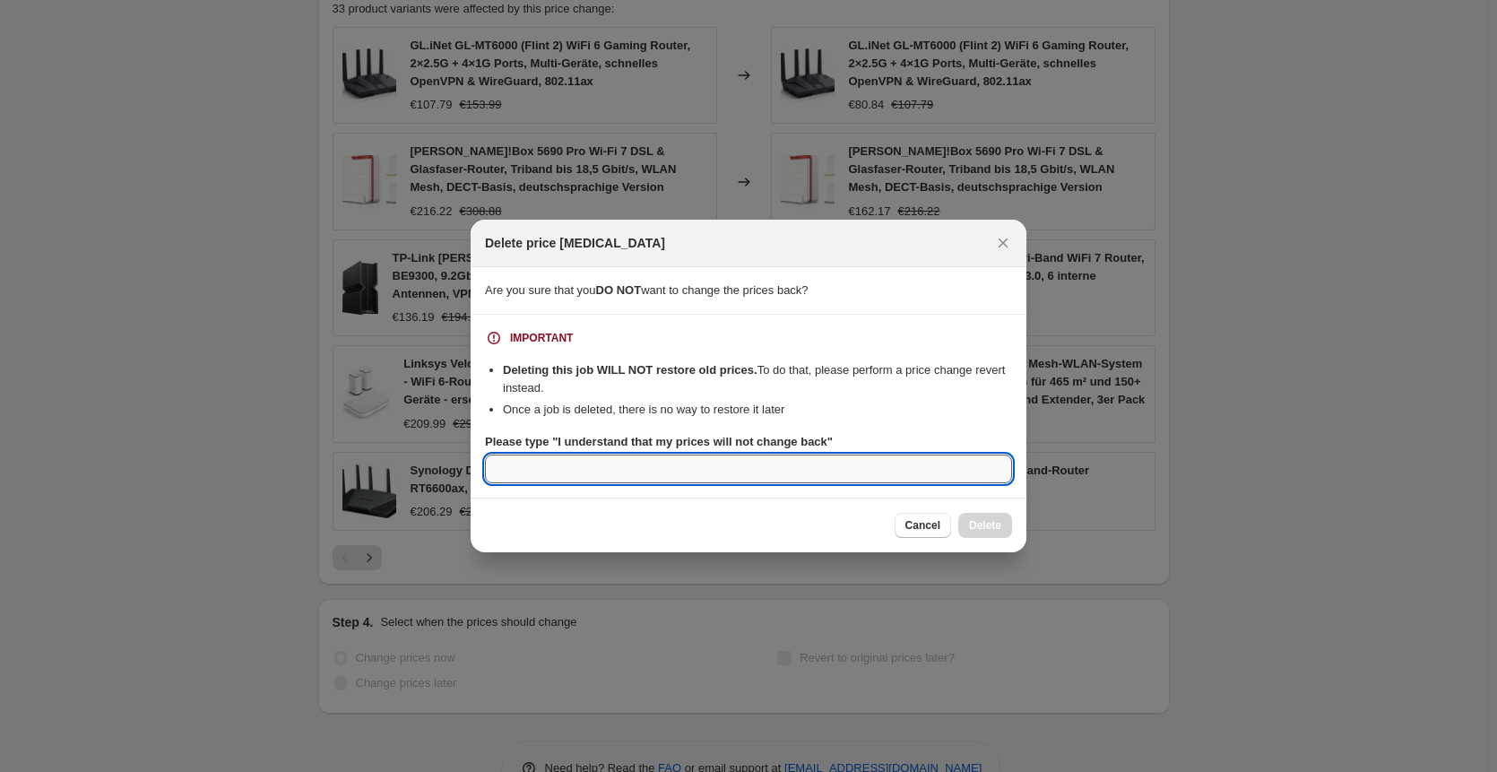
click at [766, 482] on input "Please type "I understand that my prices will not change back"" at bounding box center [748, 469] width 527 height 29
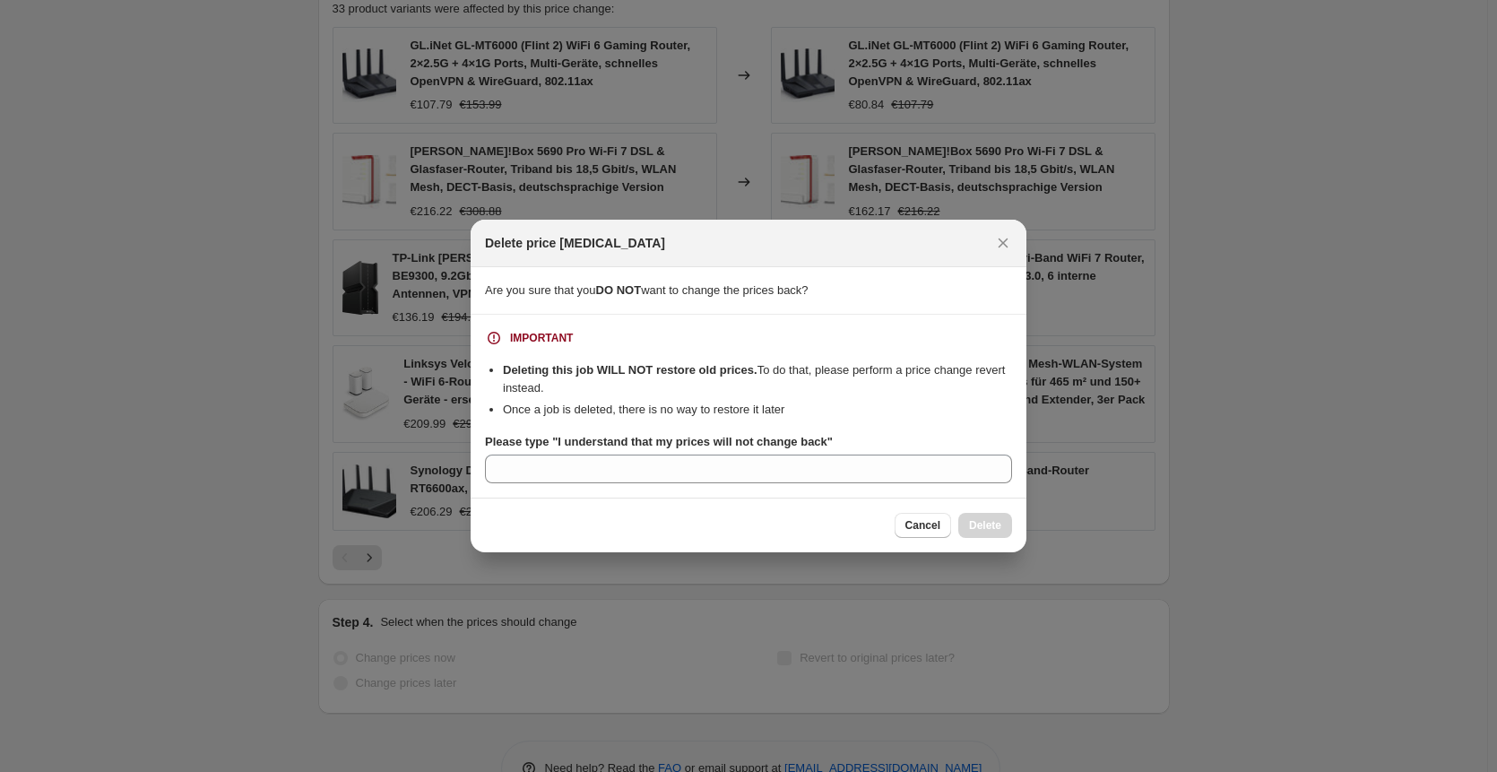
drag, startPoint x: 1009, startPoint y: 245, endPoint x: 955, endPoint y: 296, distance: 74.8
click at [1009, 245] on icon "Close" at bounding box center [1003, 243] width 18 height 18
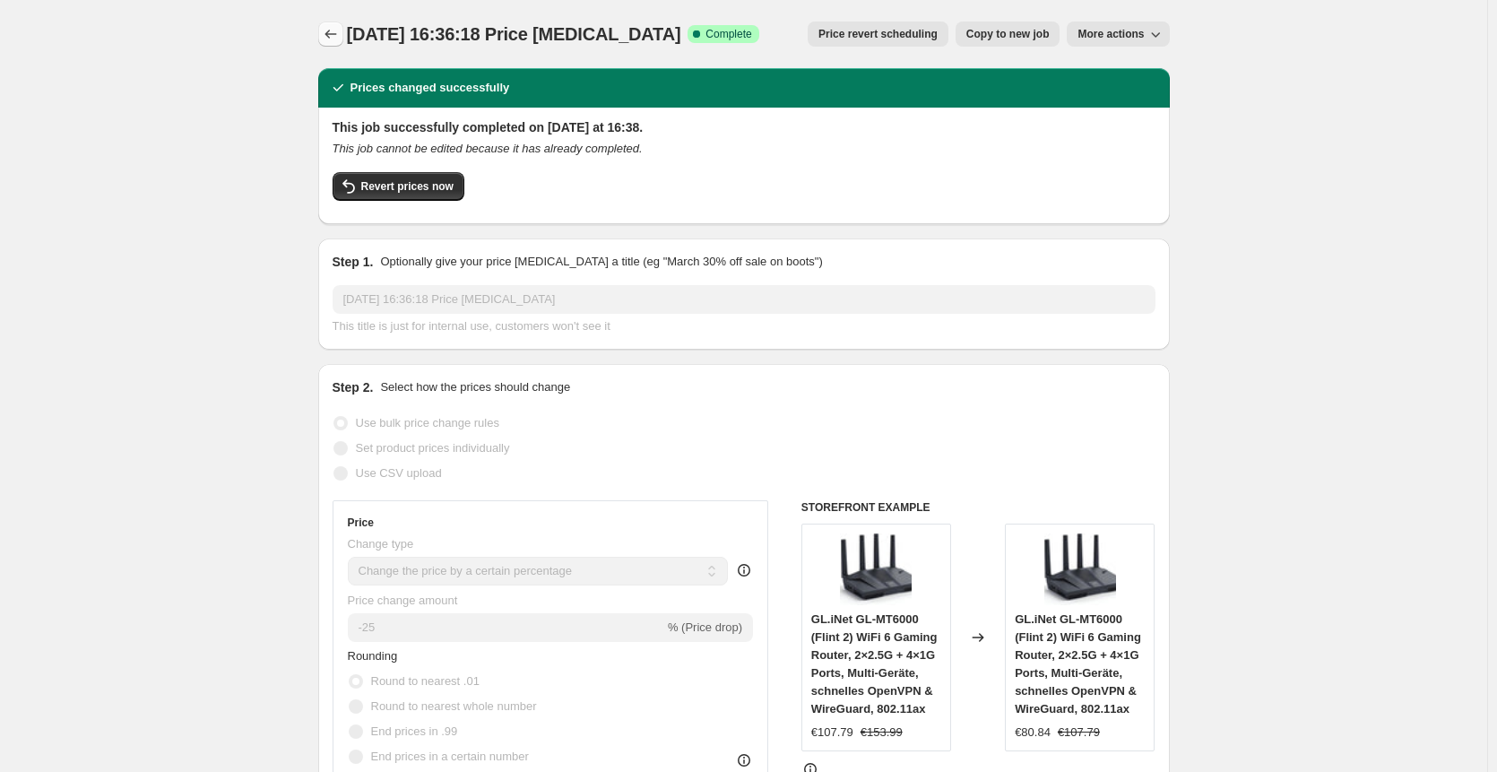
click at [340, 29] on icon "Price change jobs" at bounding box center [331, 34] width 18 height 18
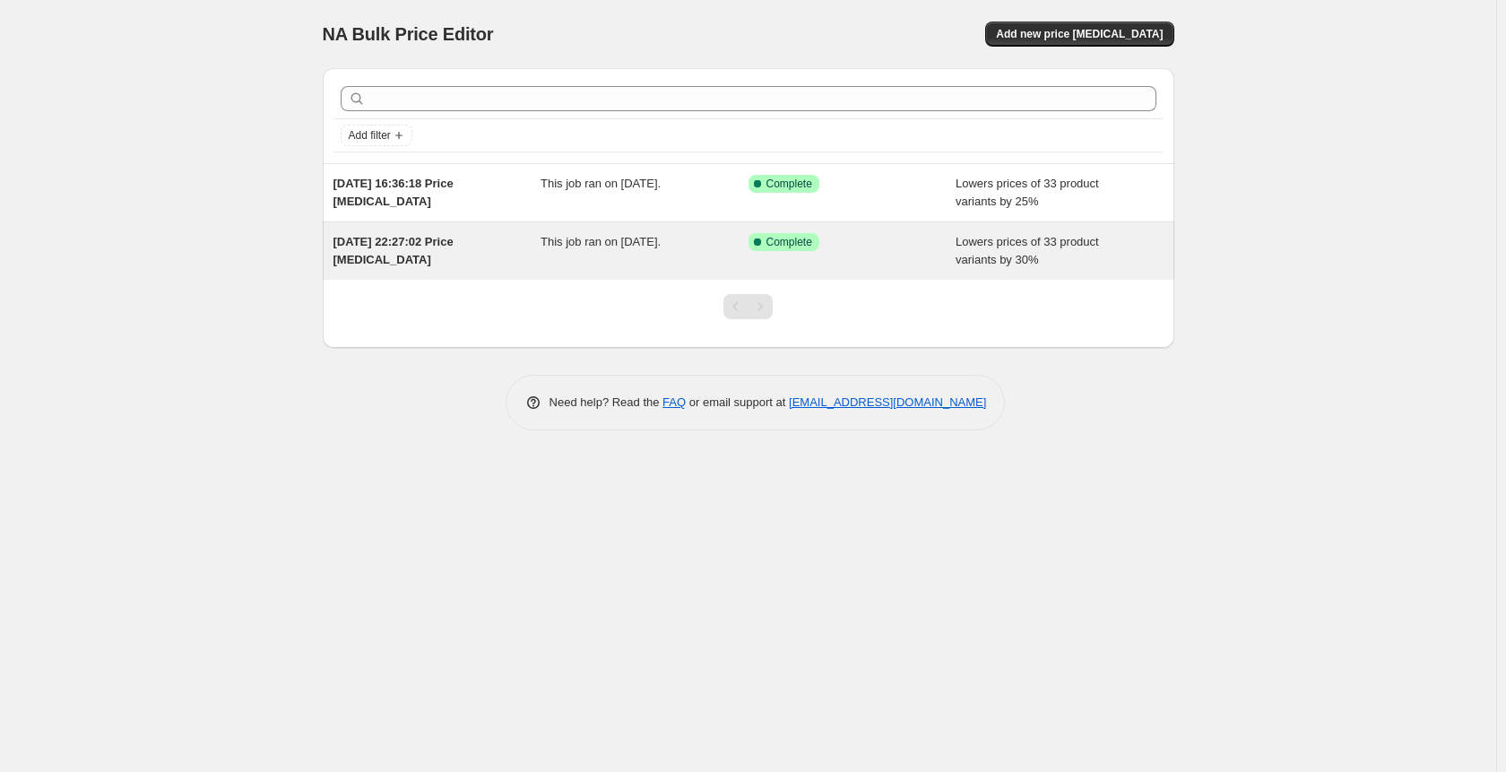
click at [775, 242] on span "Complete" at bounding box center [789, 242] width 46 height 14
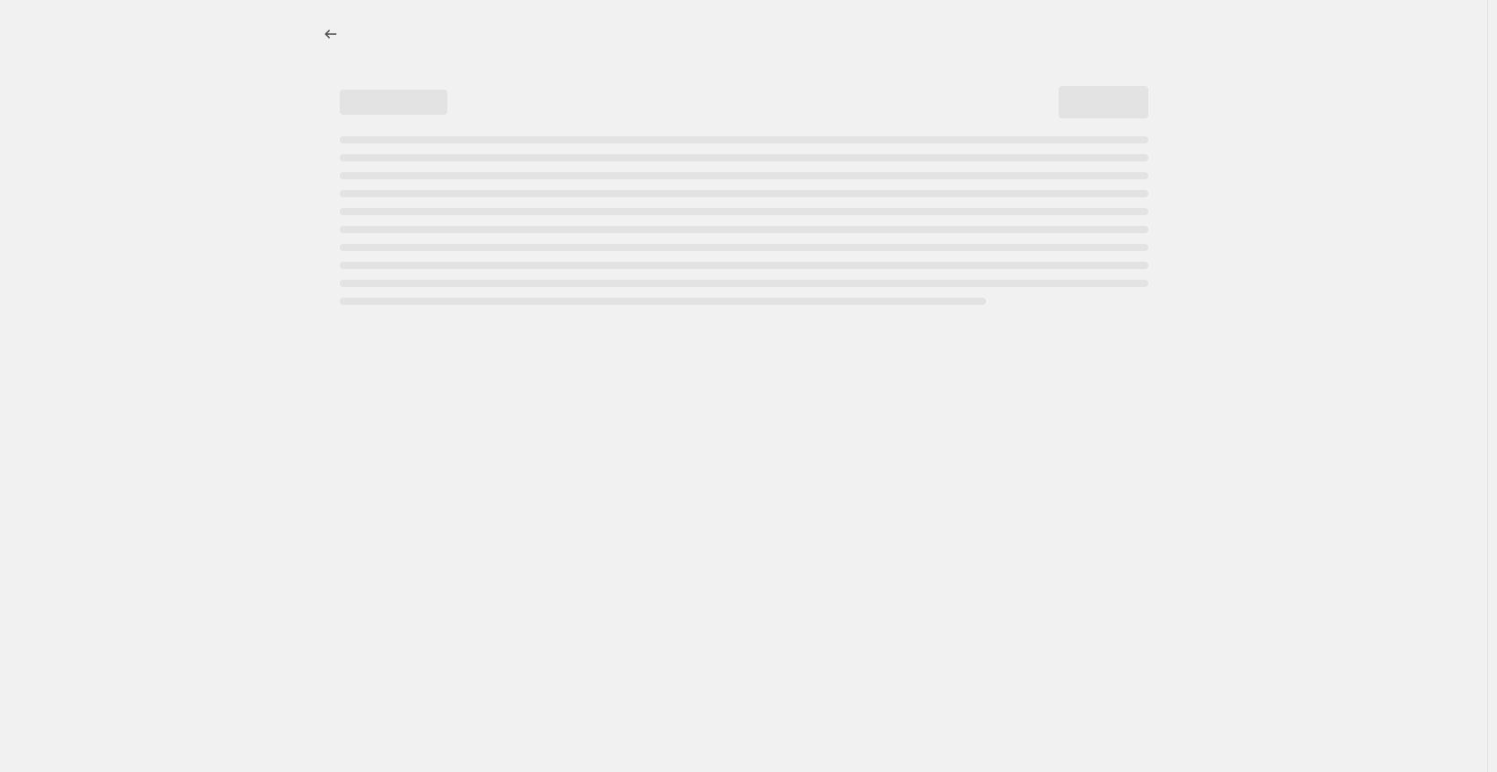
select select "percentage"
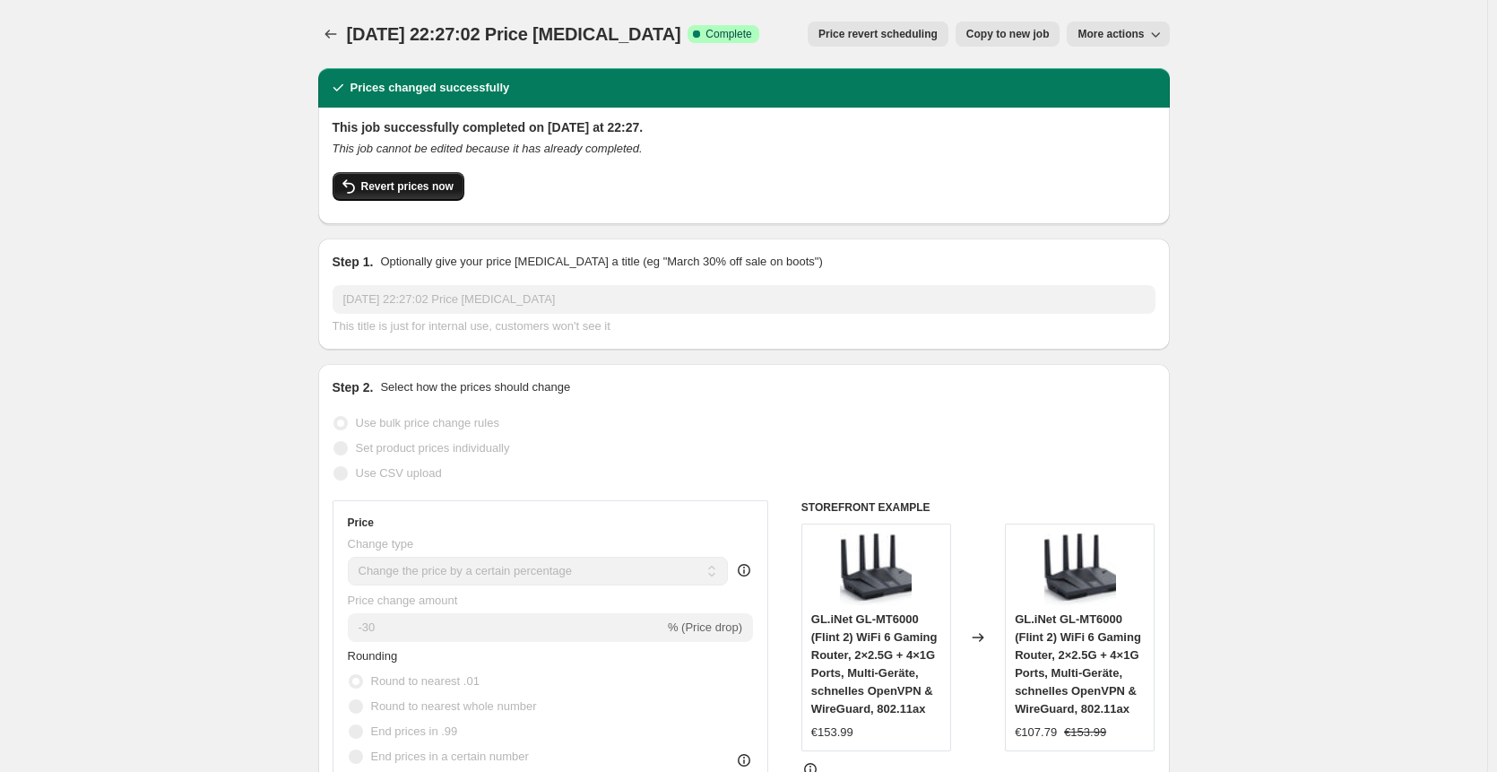
click at [386, 184] on span "Revert prices now" at bounding box center [407, 186] width 92 height 14
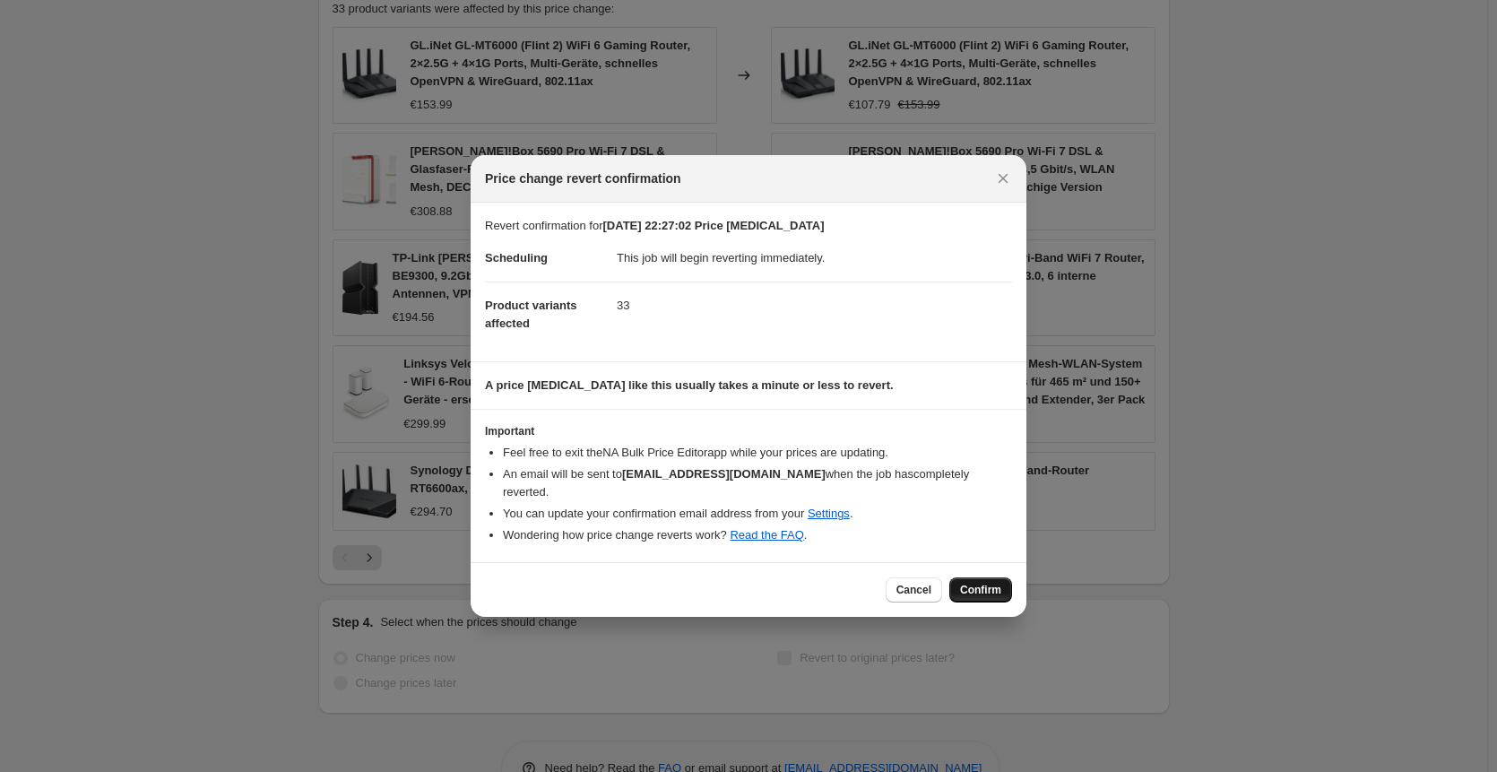
click at [1000, 588] on button "Confirm" at bounding box center [980, 589] width 63 height 25
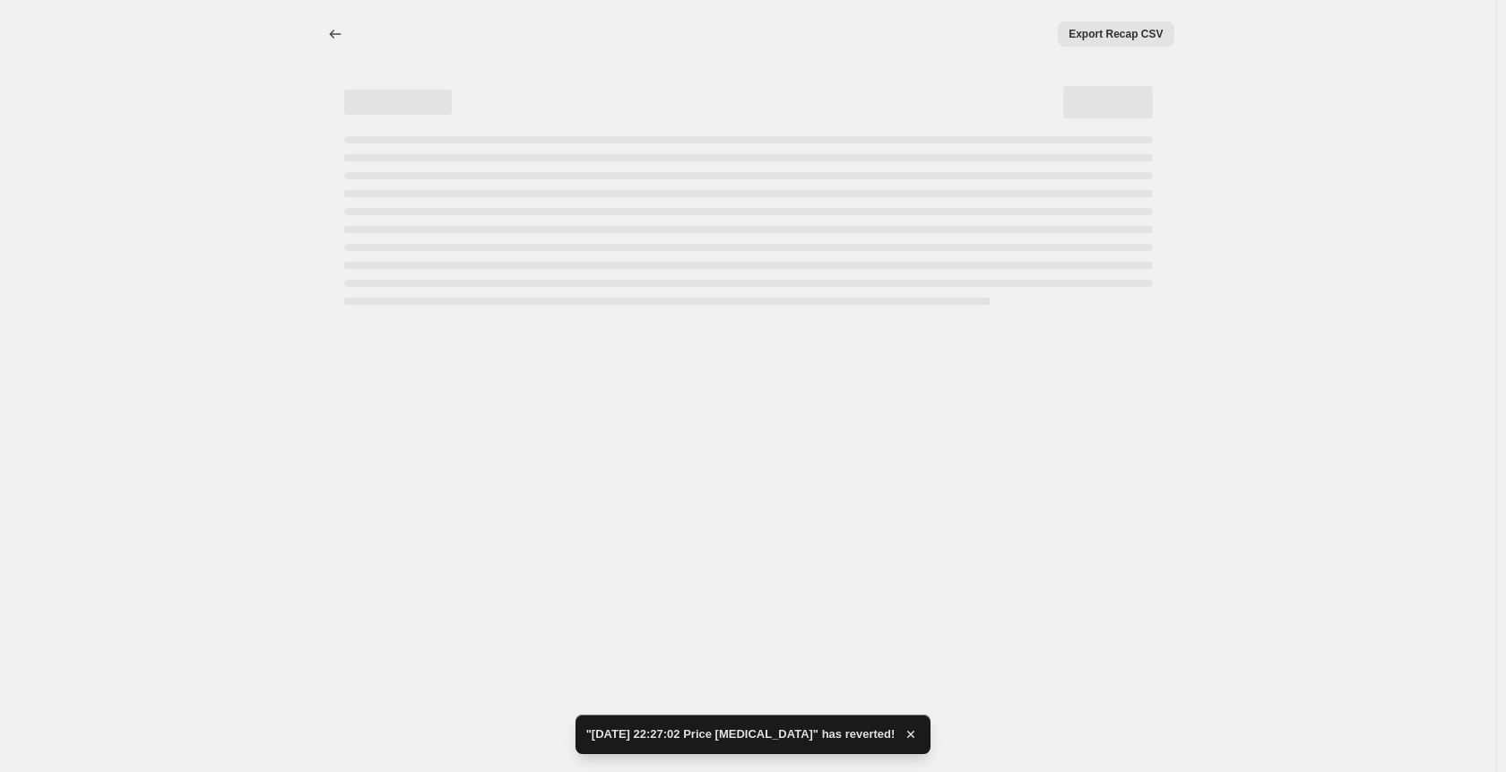
select select "percentage"
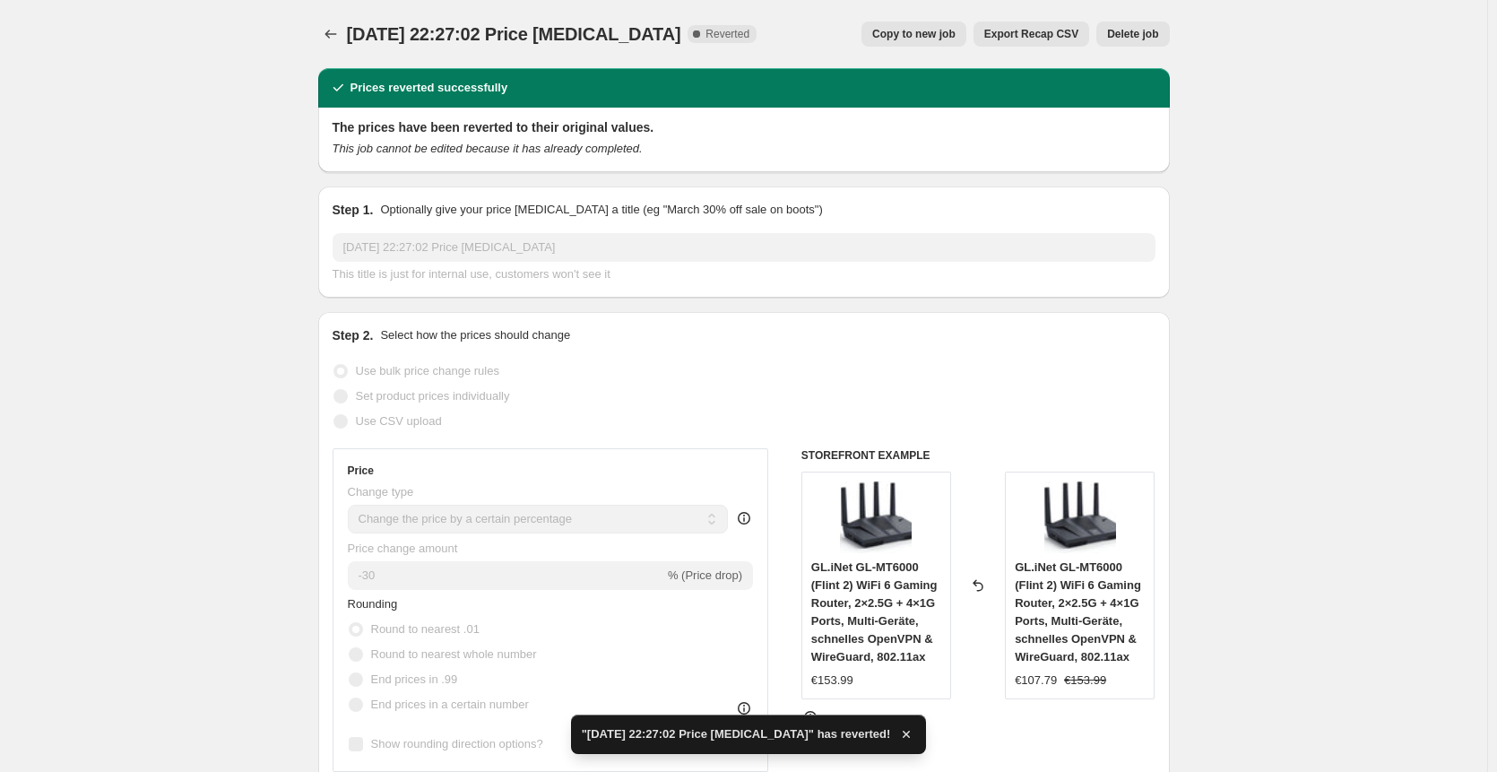
click at [1137, 28] on span "Delete job" at bounding box center [1132, 34] width 51 height 14
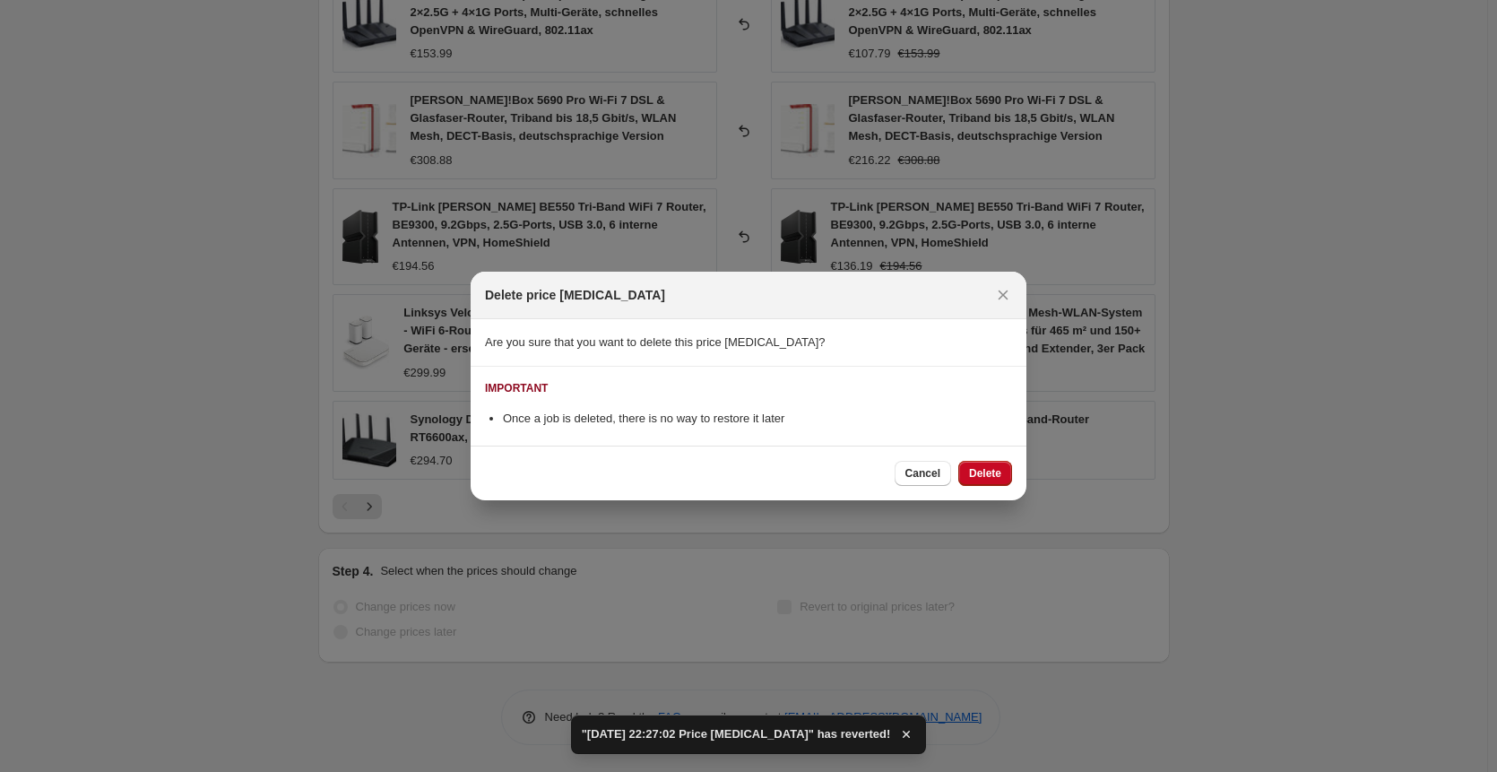
click at [980, 455] on div "Cancel Delete" at bounding box center [749, 473] width 556 height 55
click at [978, 472] on span "Delete" at bounding box center [985, 473] width 32 height 14
